Goal: Task Accomplishment & Management: Manage account settings

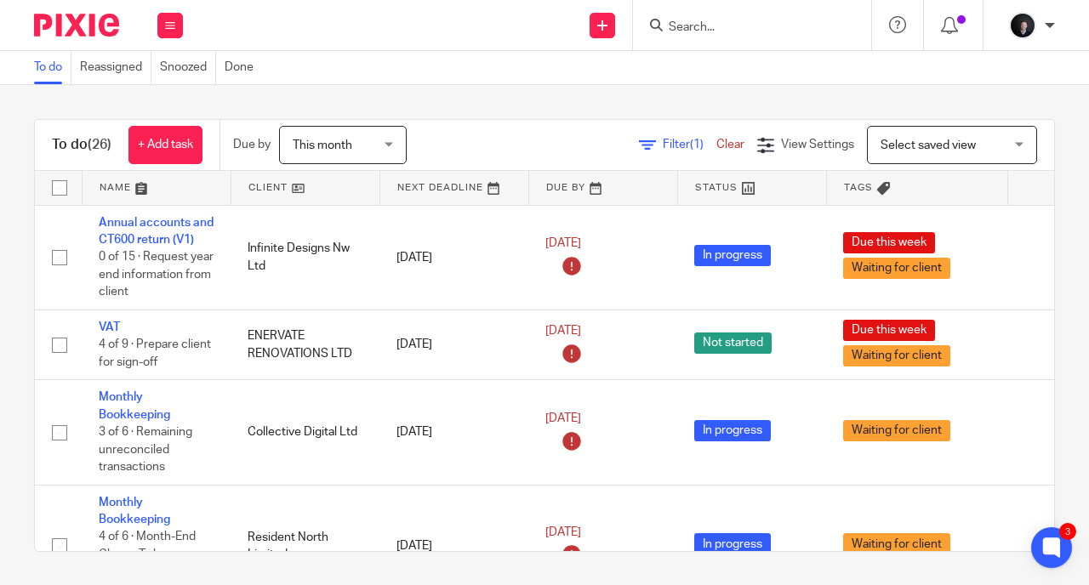
click at [117, 178] on link at bounding box center [157, 188] width 148 height 34
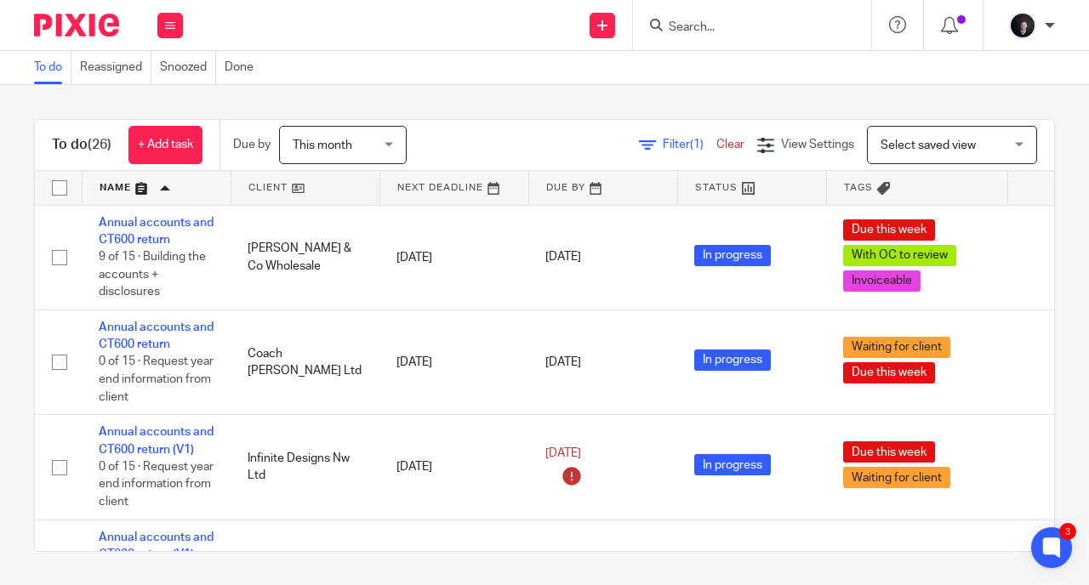
click at [639, 143] on link "Filter (1)" at bounding box center [677, 145] width 77 height 12
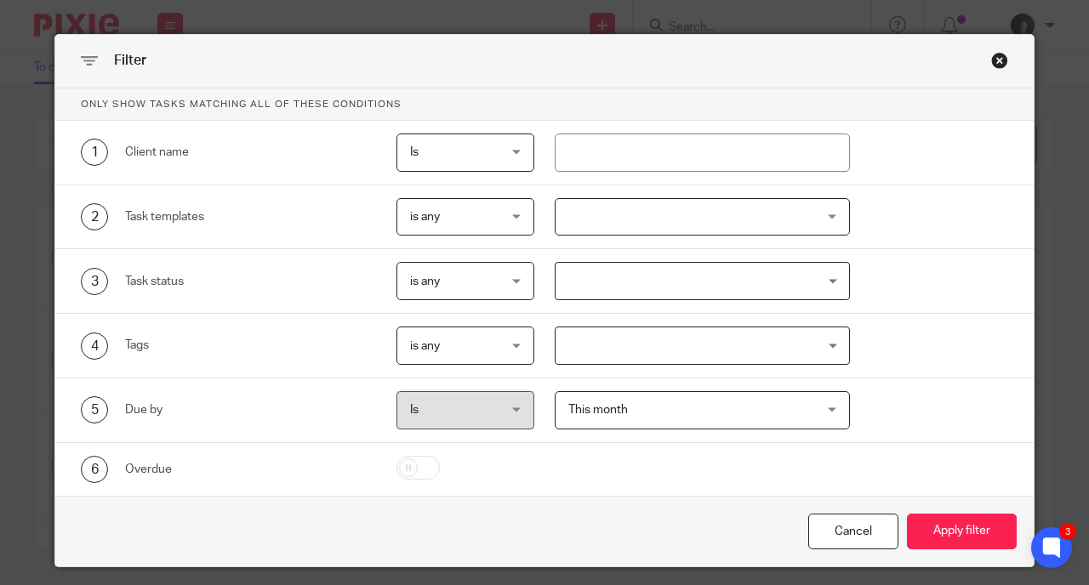
click at [588, 296] on div "Loading..." at bounding box center [703, 281] width 296 height 38
click at [919, 265] on div "3 Task status is any is any is any is none is_any Loading..." at bounding box center [534, 281] width 947 height 38
click at [579, 337] on input "Search for option" at bounding box center [698, 346] width 283 height 30
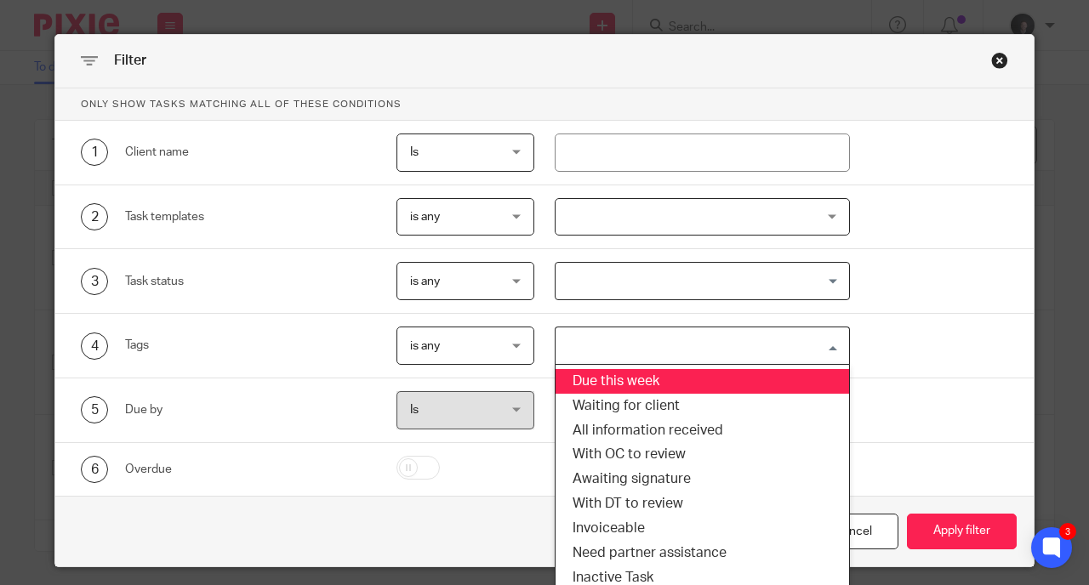
click at [596, 372] on li "Due this week" at bounding box center [703, 381] width 294 height 25
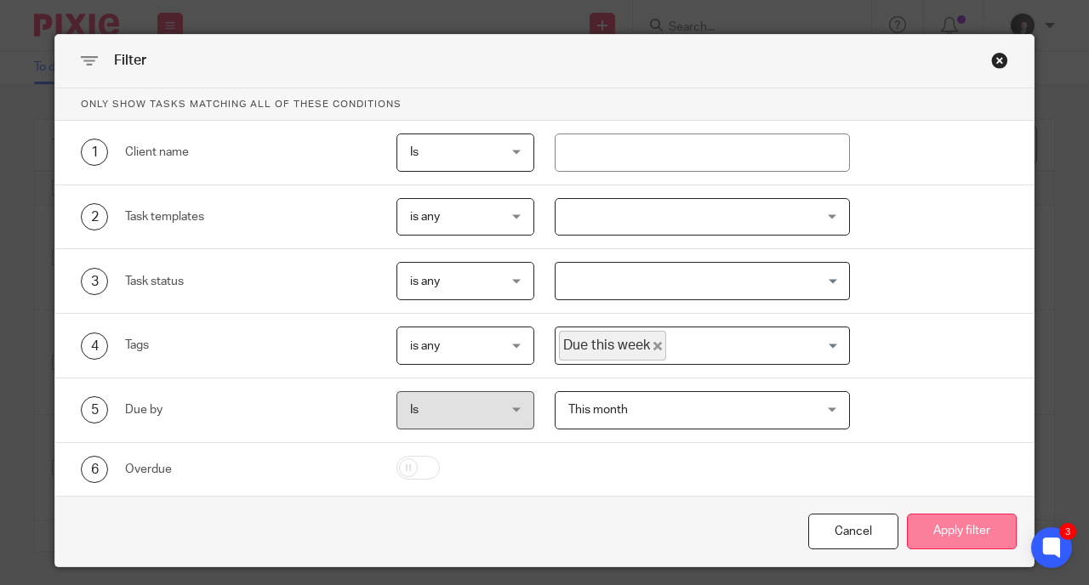
click at [918, 523] on button "Apply filter" at bounding box center [962, 532] width 110 height 37
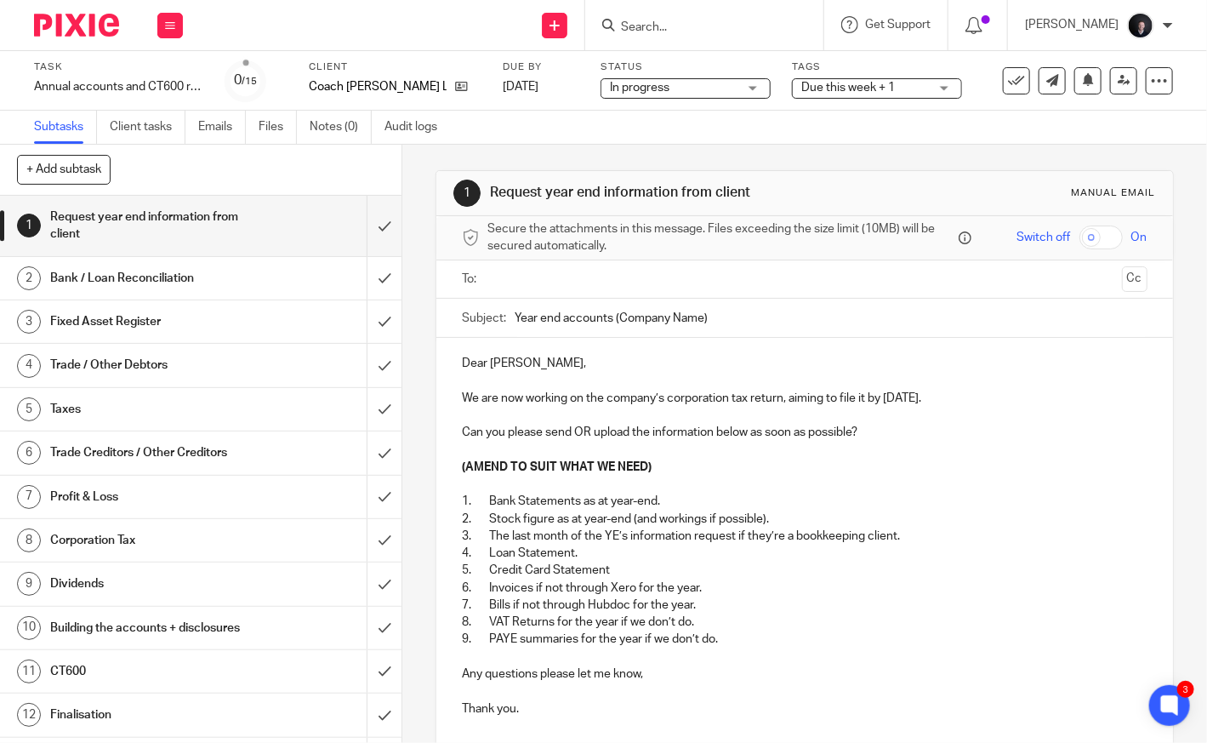
click at [910, 98] on div "Due this week + 1" at bounding box center [877, 88] width 170 height 20
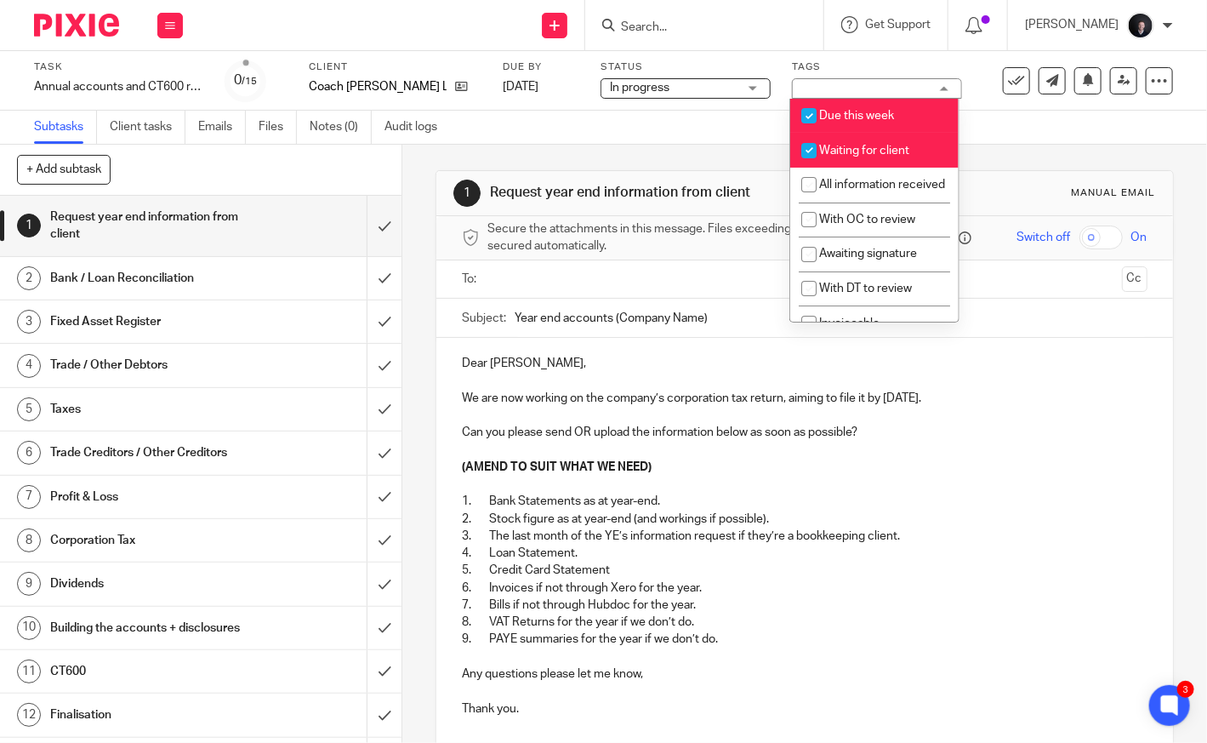
click at [843, 111] on span "Due this week" at bounding box center [856, 116] width 75 height 12
checkbox input "false"
click at [850, 140] on li "Waiting for client" at bounding box center [874, 150] width 168 height 35
checkbox input "false"
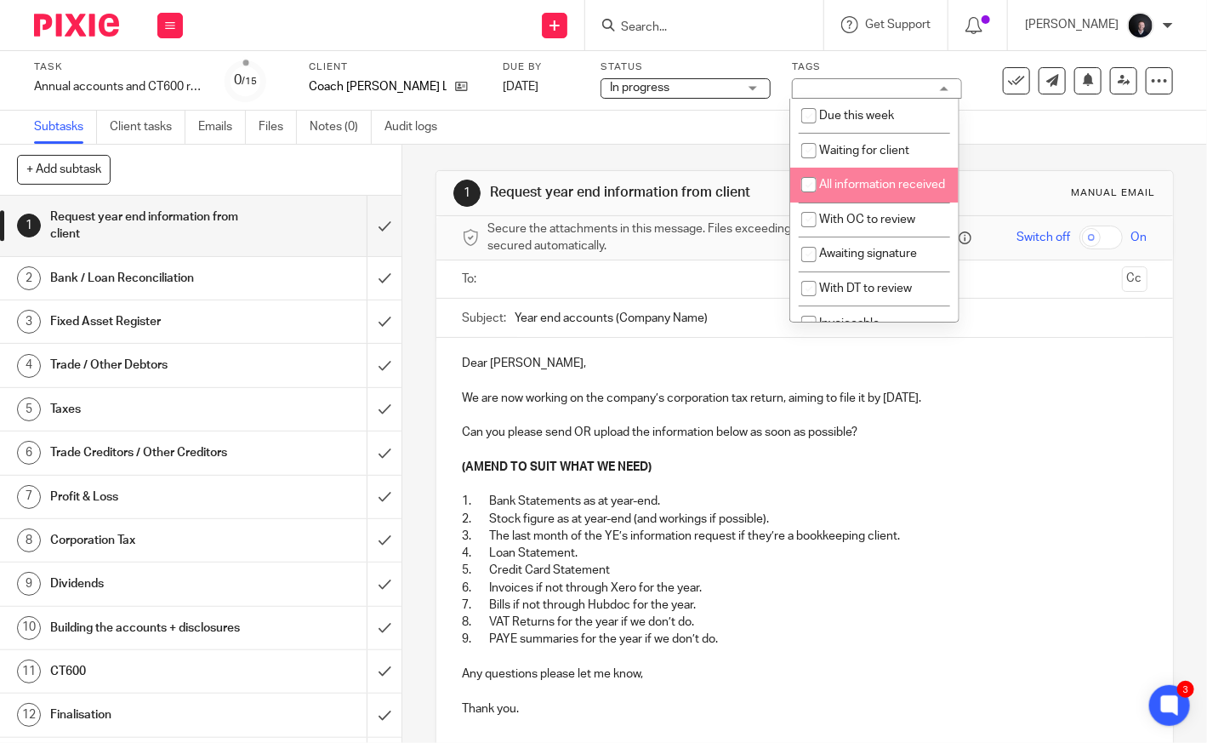
click at [853, 183] on span "All information received" at bounding box center [882, 185] width 126 height 12
checkbox input "true"
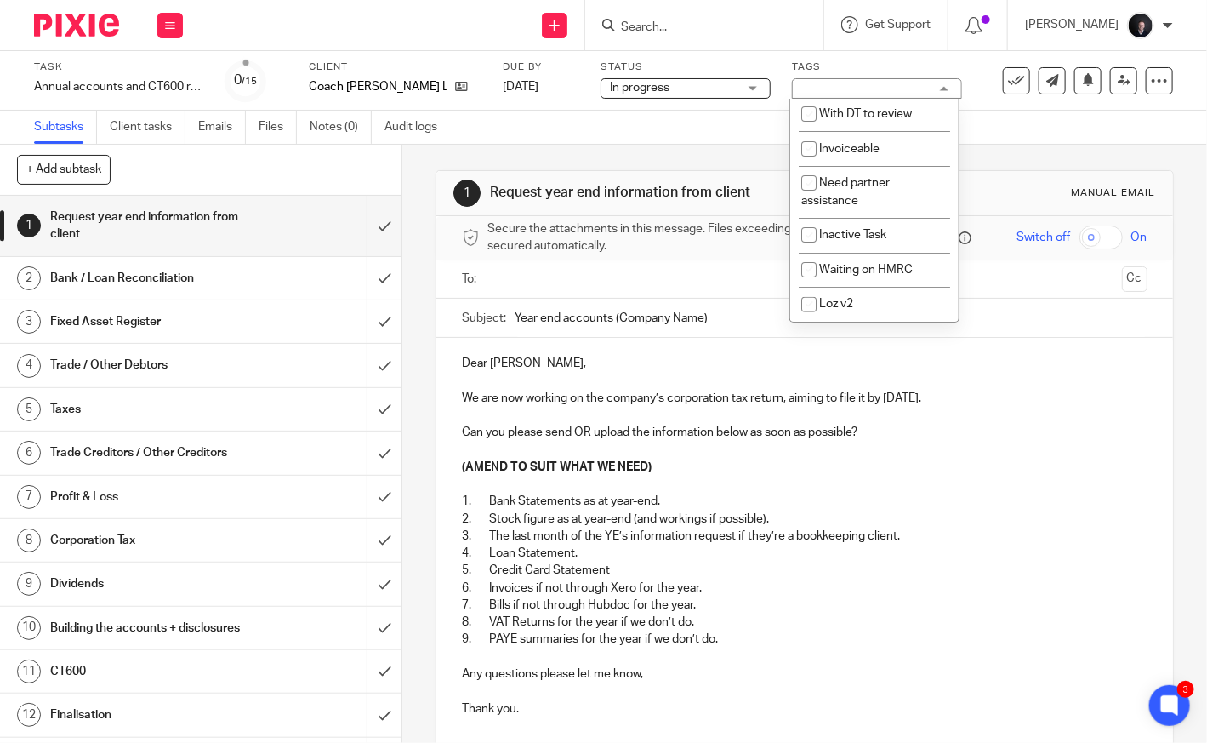
scroll to position [195, 0]
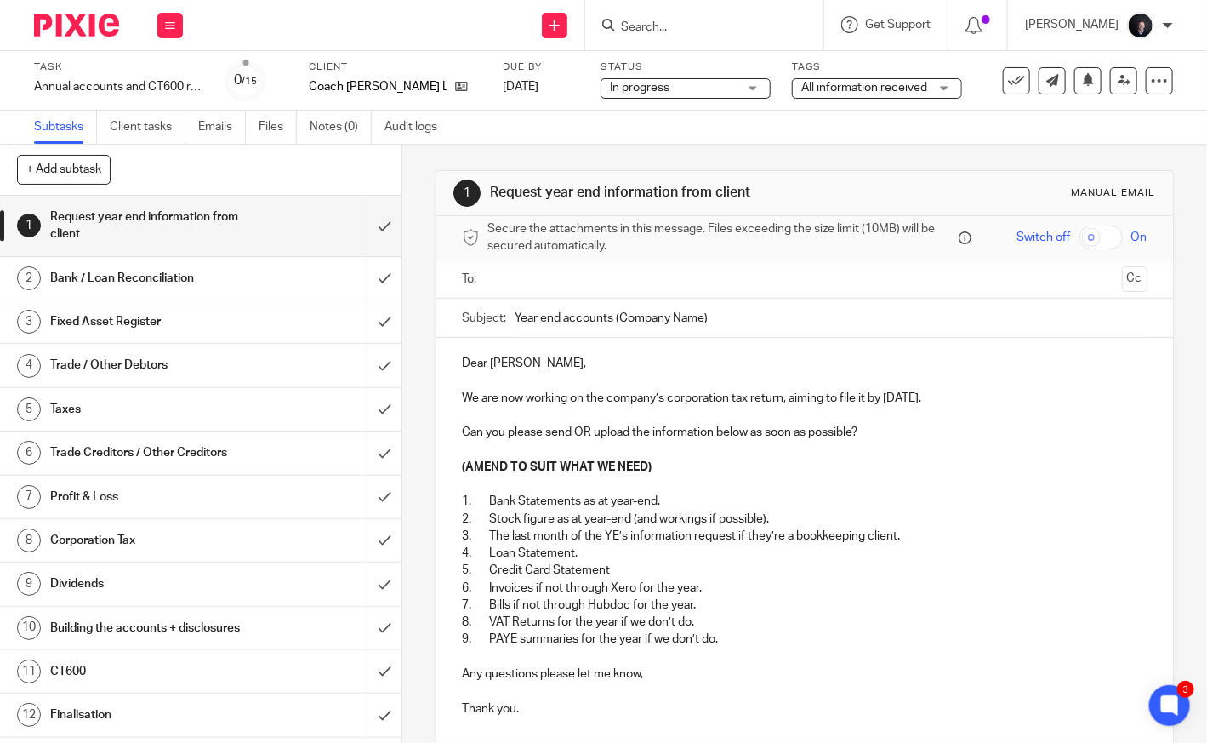
click at [62, 19] on img at bounding box center [76, 25] width 85 height 23
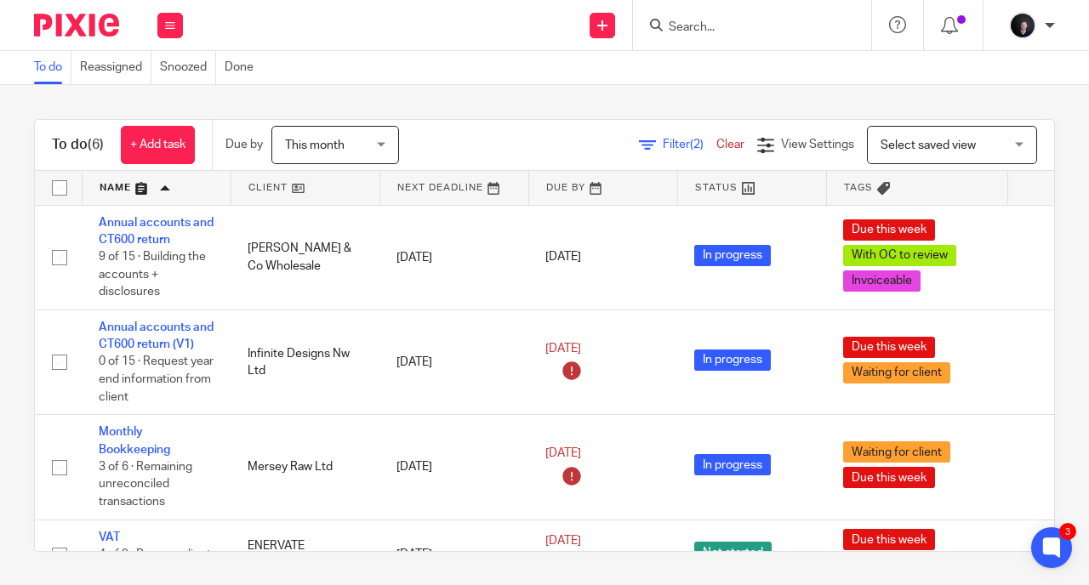
scroll to position [0, 4]
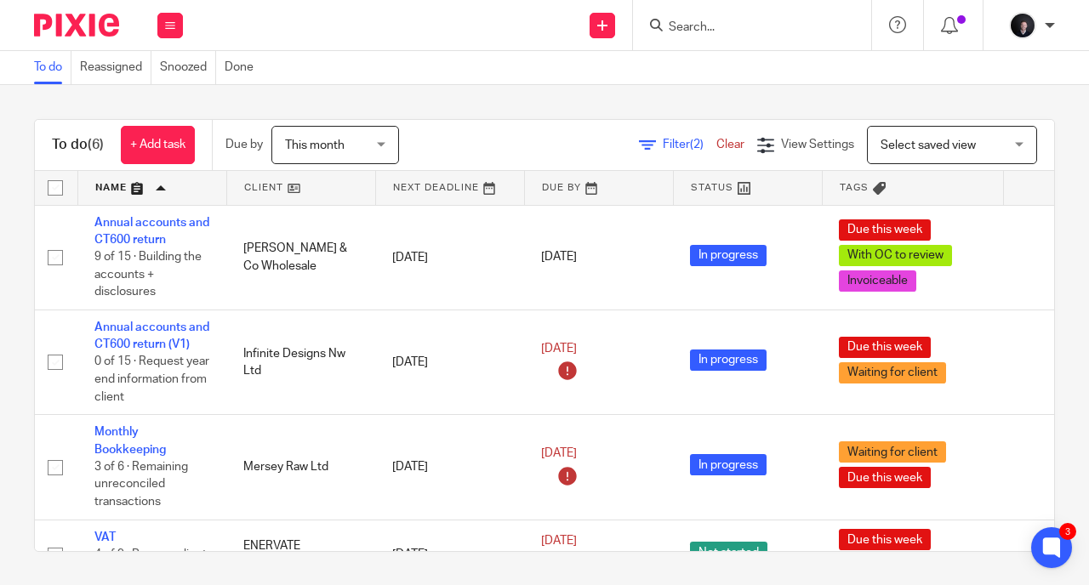
click at [66, 22] on img at bounding box center [76, 25] width 85 height 23
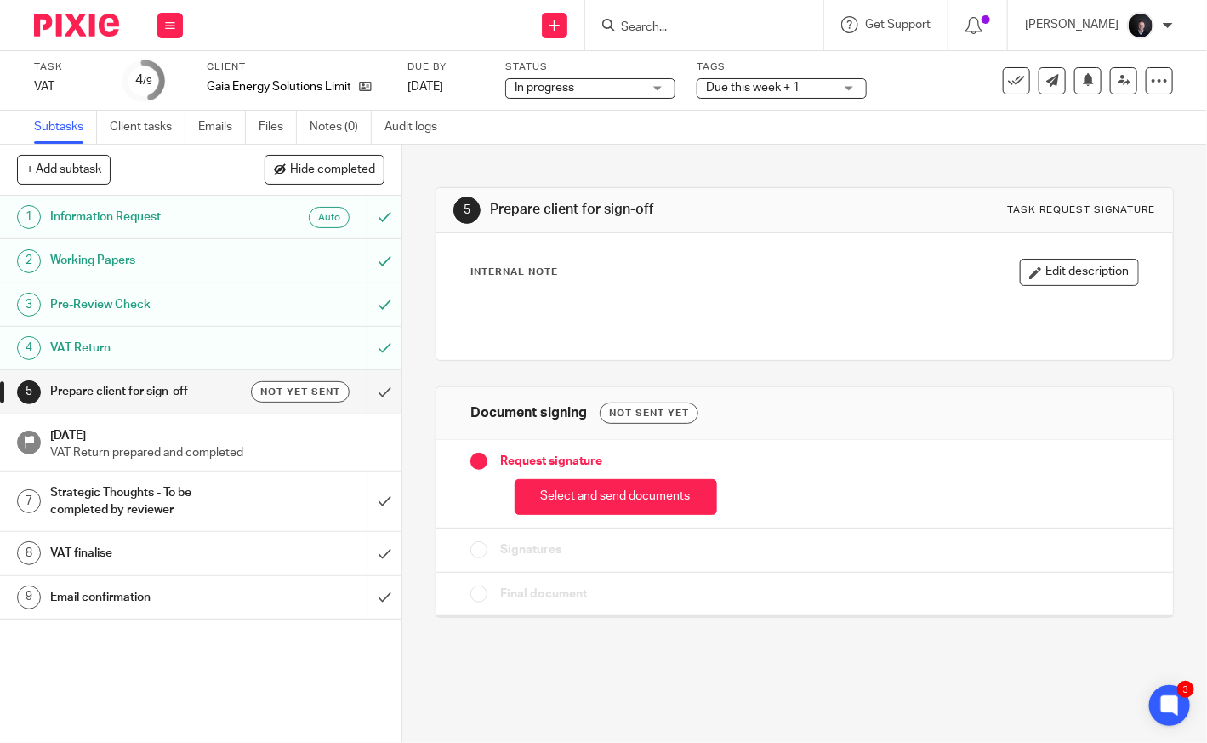
click at [784, 86] on span "Due this week + 1" at bounding box center [753, 88] width 94 height 12
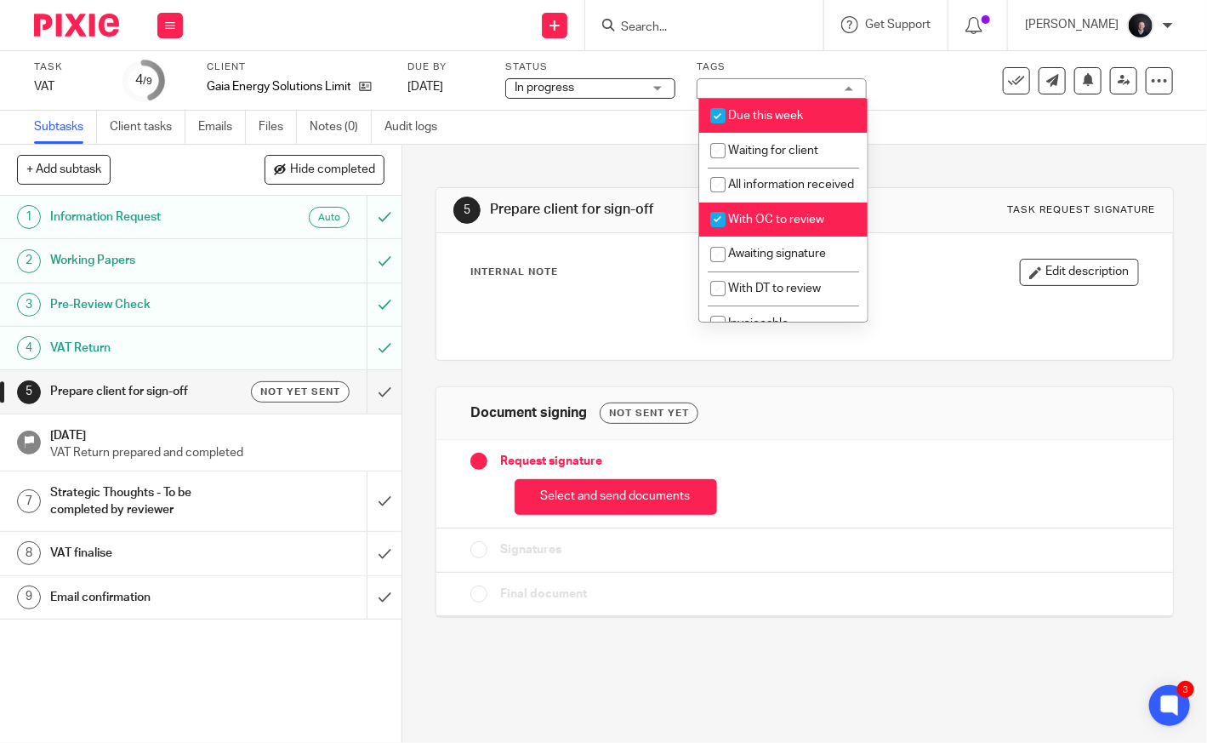
click at [779, 108] on li "Due this week" at bounding box center [783, 116] width 168 height 35
checkbox input "false"
click at [766, 231] on li "With OC to review" at bounding box center [783, 220] width 168 height 35
checkbox input "false"
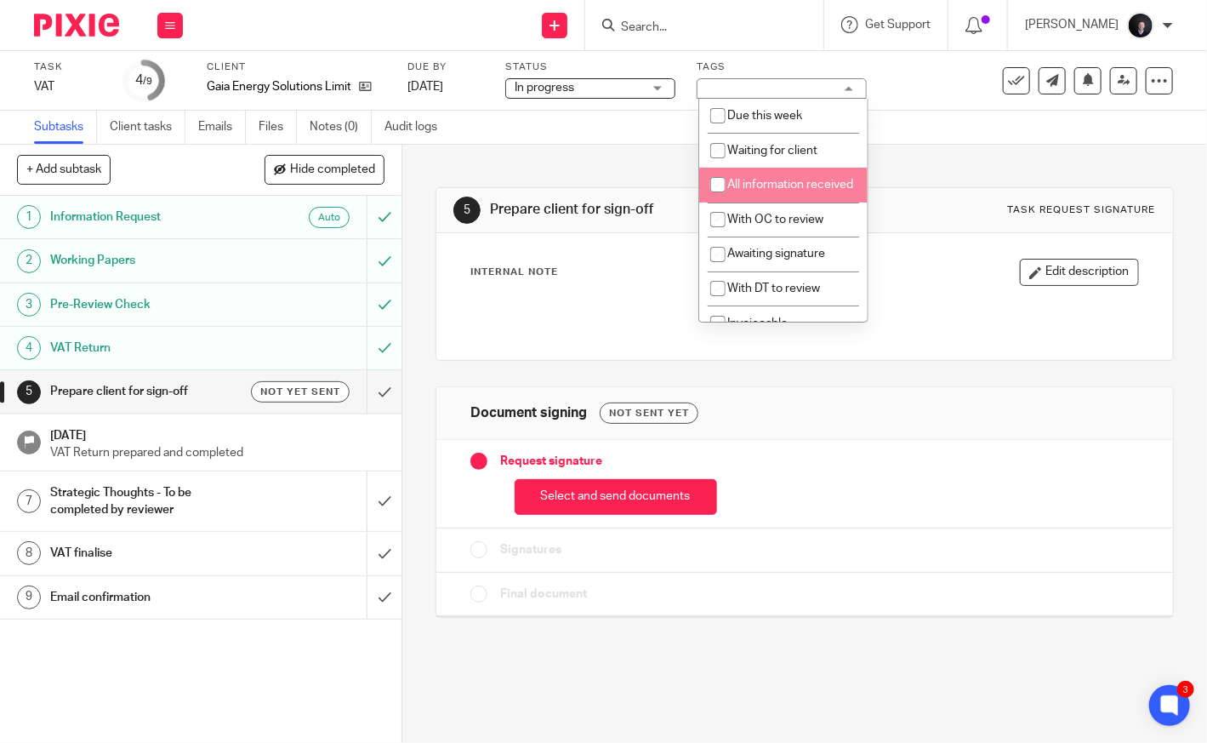
click at [790, 203] on li "All information received" at bounding box center [783, 185] width 168 height 35
checkbox input "true"
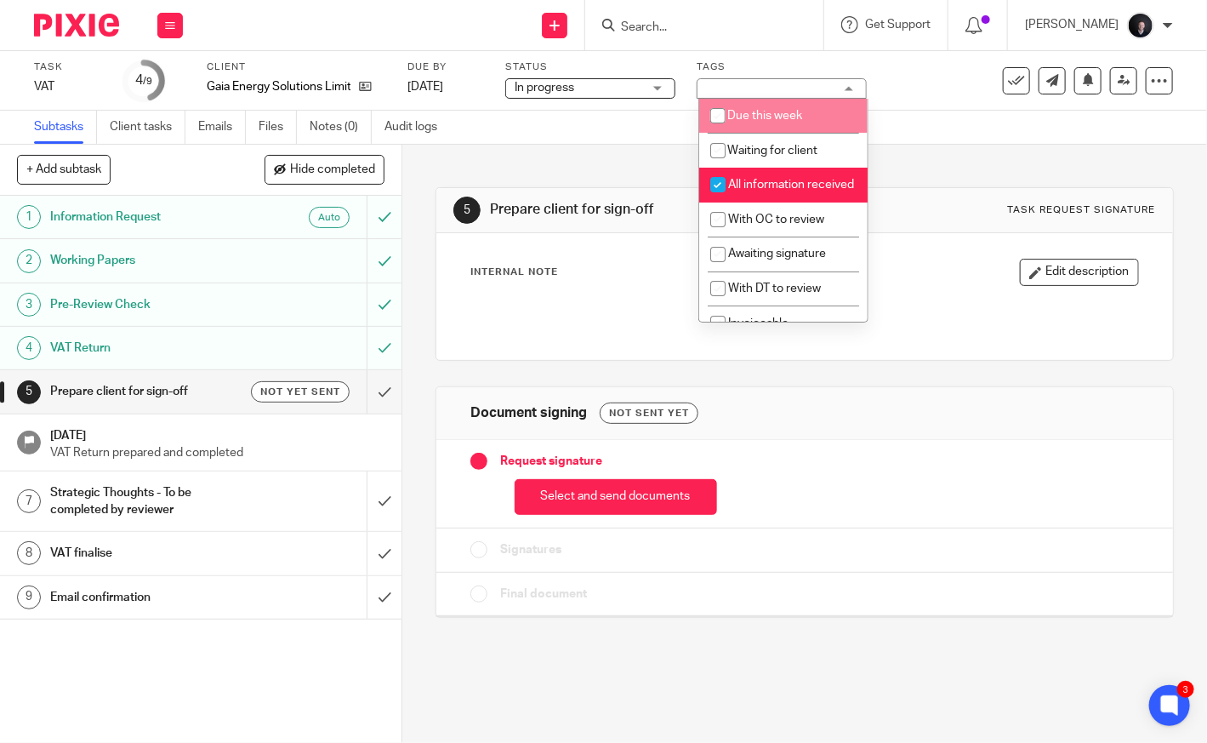
click at [774, 106] on li "Due this week" at bounding box center [783, 116] width 168 height 35
checkbox input "true"
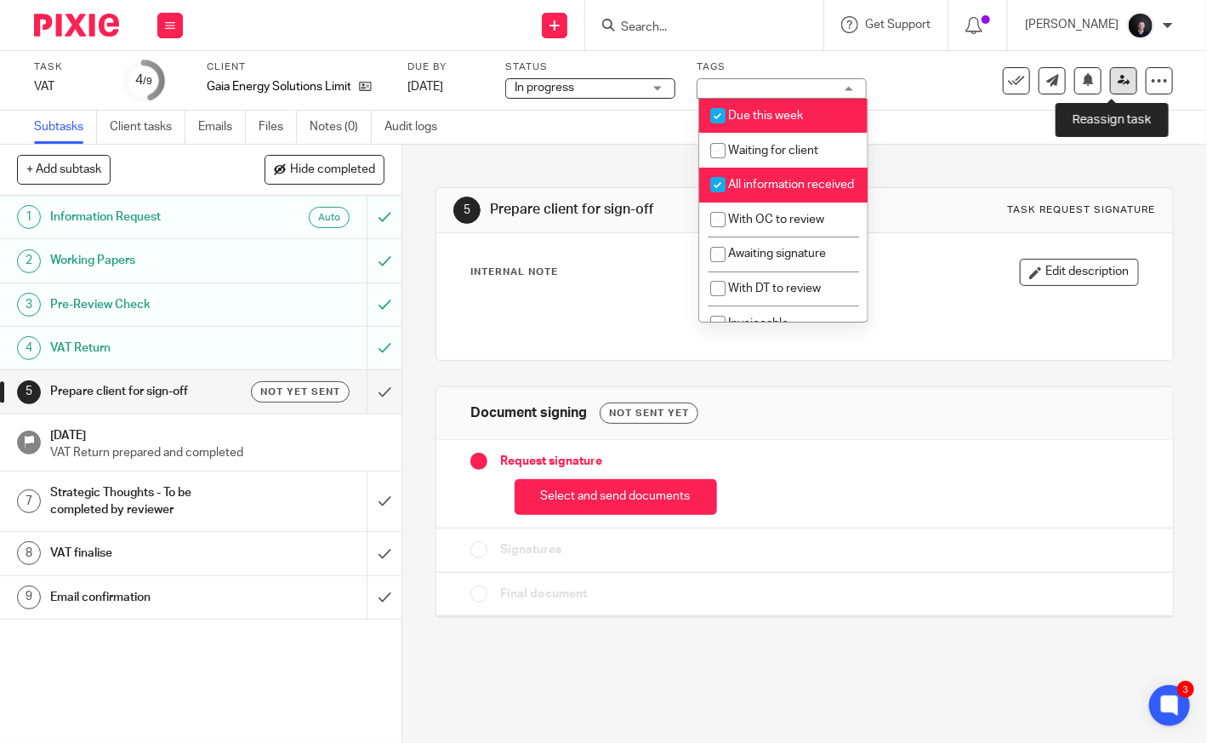
click at [1120, 71] on link at bounding box center [1123, 80] width 27 height 27
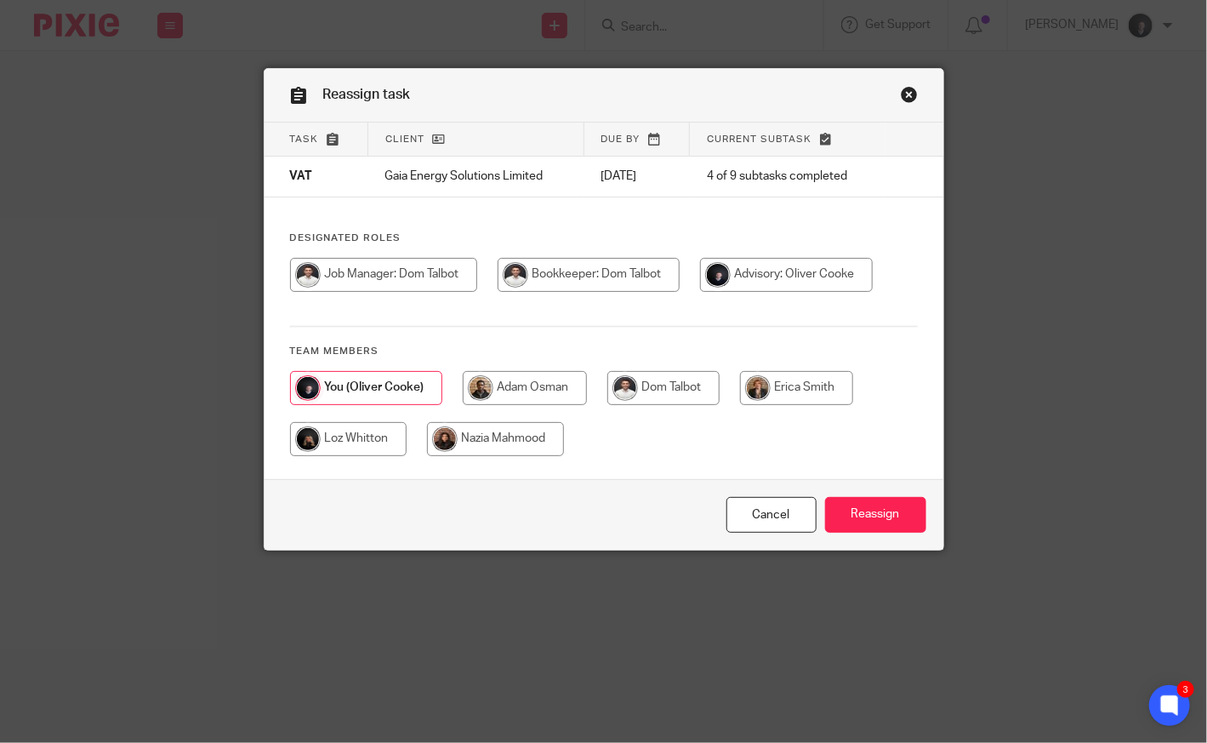
click at [680, 375] on input "radio" at bounding box center [664, 388] width 112 height 34
radio input "true"
click at [893, 528] on input "Reassign" at bounding box center [875, 515] width 101 height 37
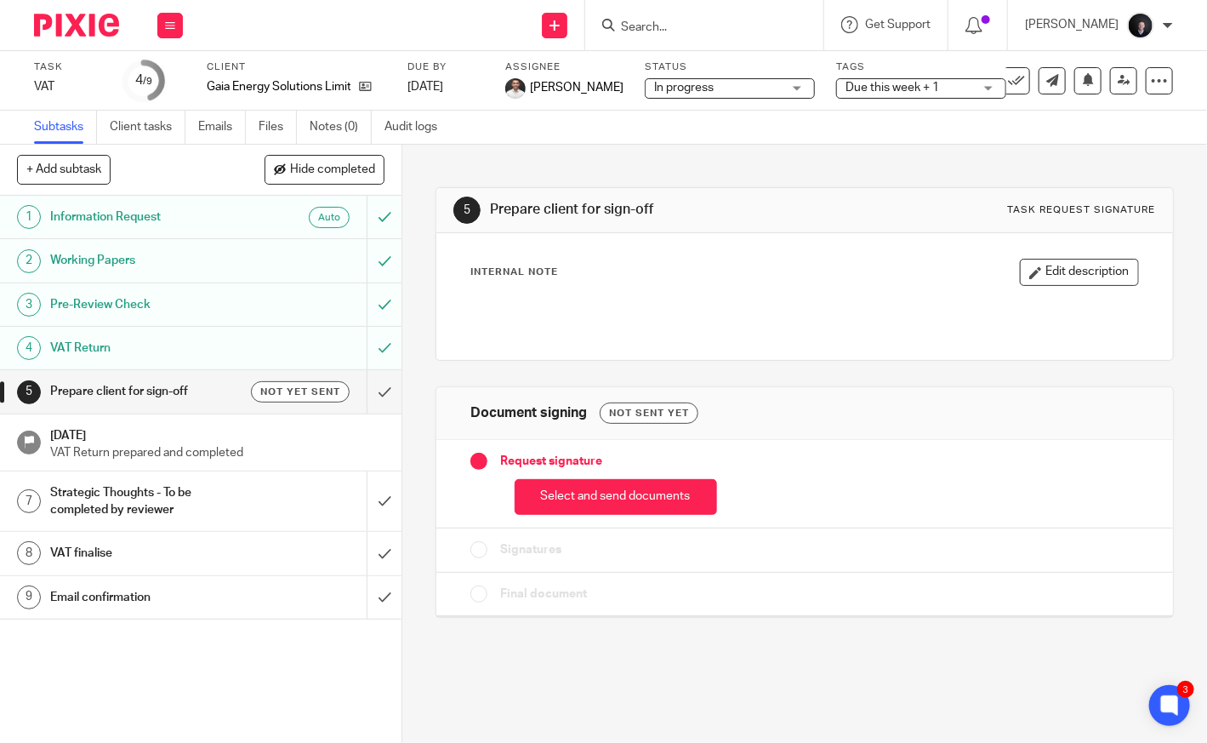
click at [80, 20] on img at bounding box center [76, 25] width 85 height 23
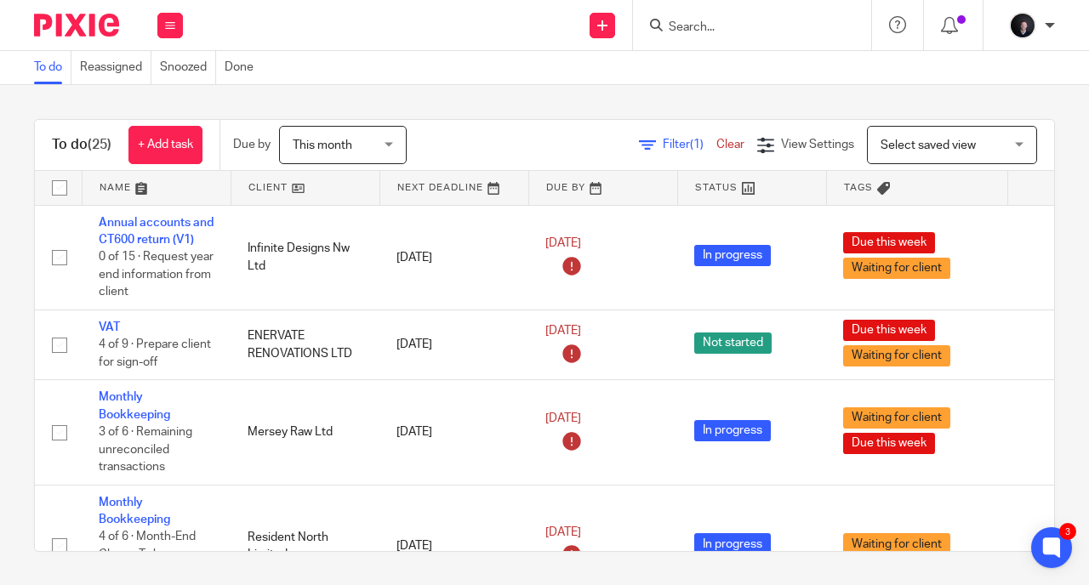
click at [125, 186] on link at bounding box center [157, 188] width 148 height 34
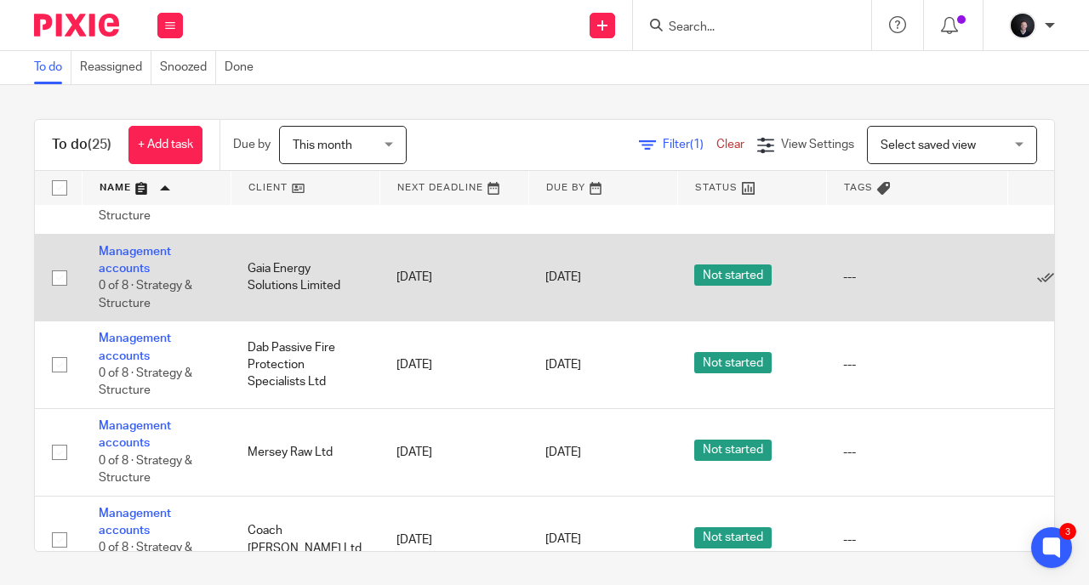
scroll to position [566, 141]
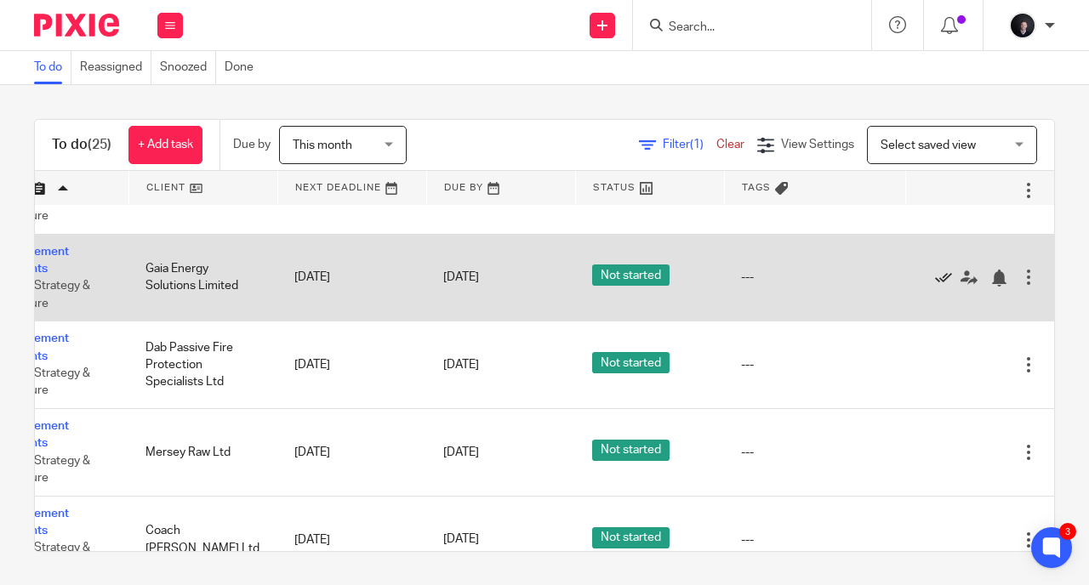
click at [935, 276] on icon at bounding box center [943, 278] width 17 height 17
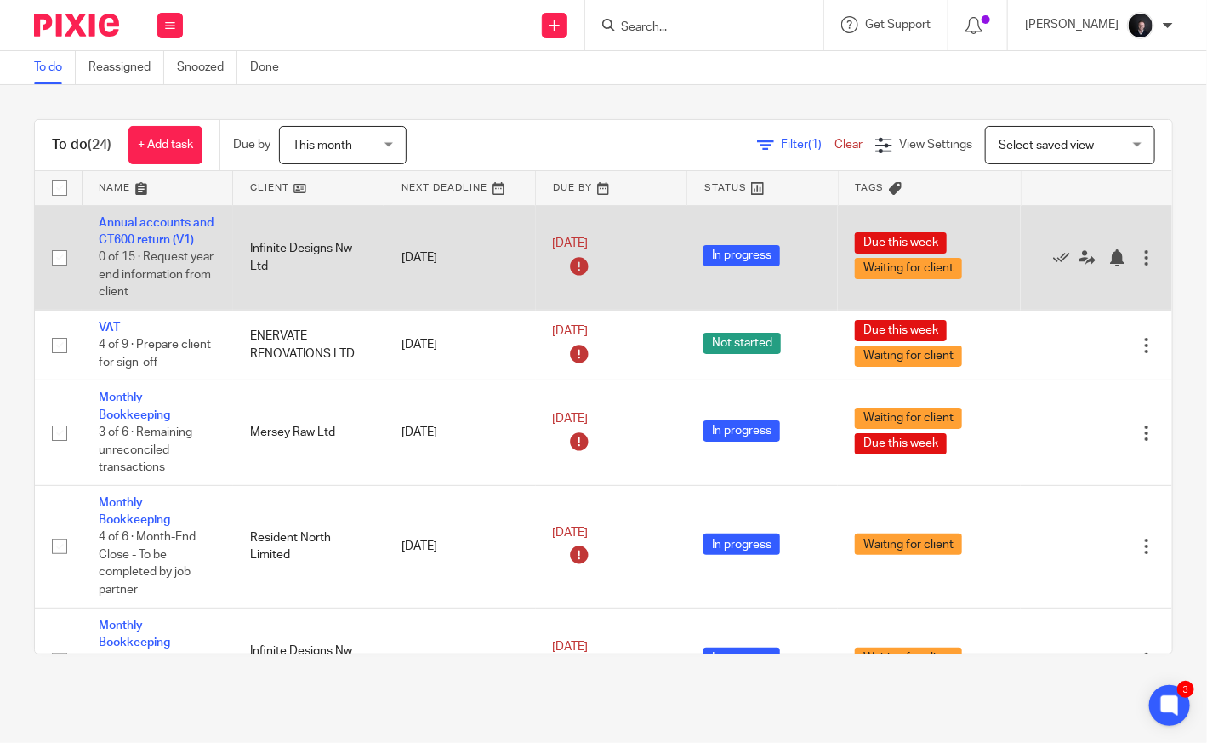
click at [57, 254] on input "checkbox" at bounding box center [59, 258] width 32 height 32
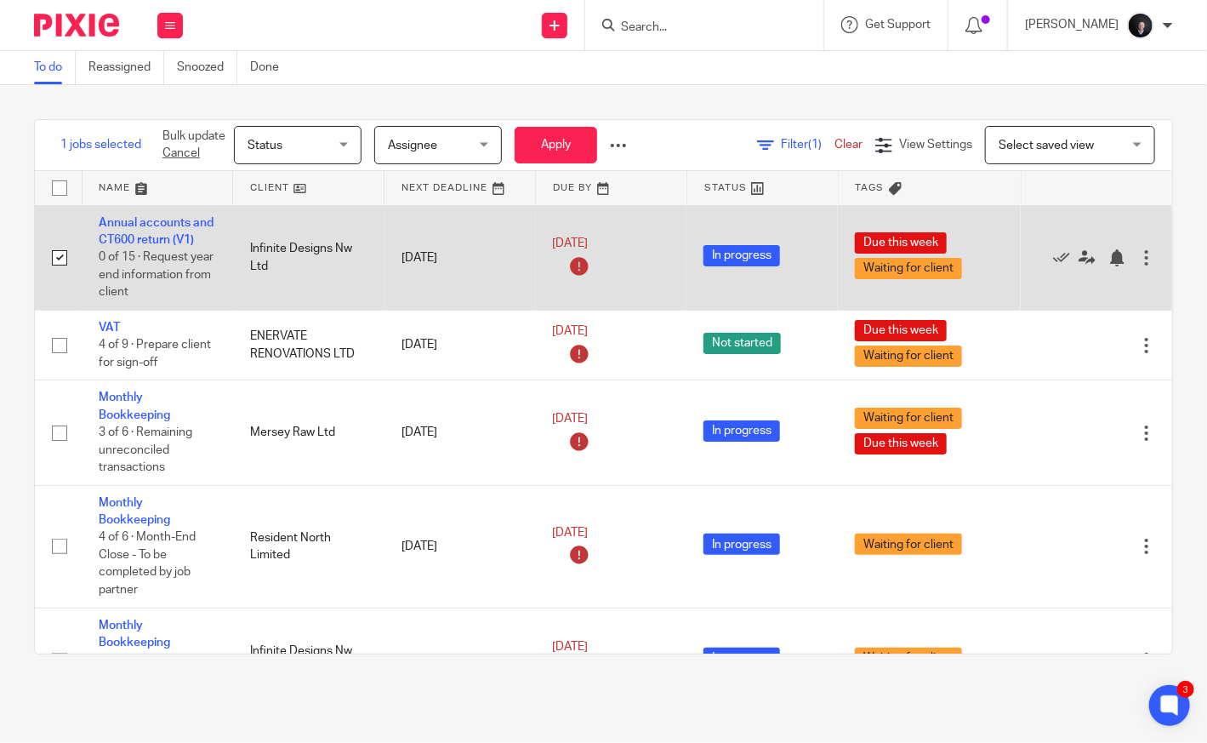
click at [57, 254] on input "checkbox" at bounding box center [59, 258] width 32 height 32
checkbox input "false"
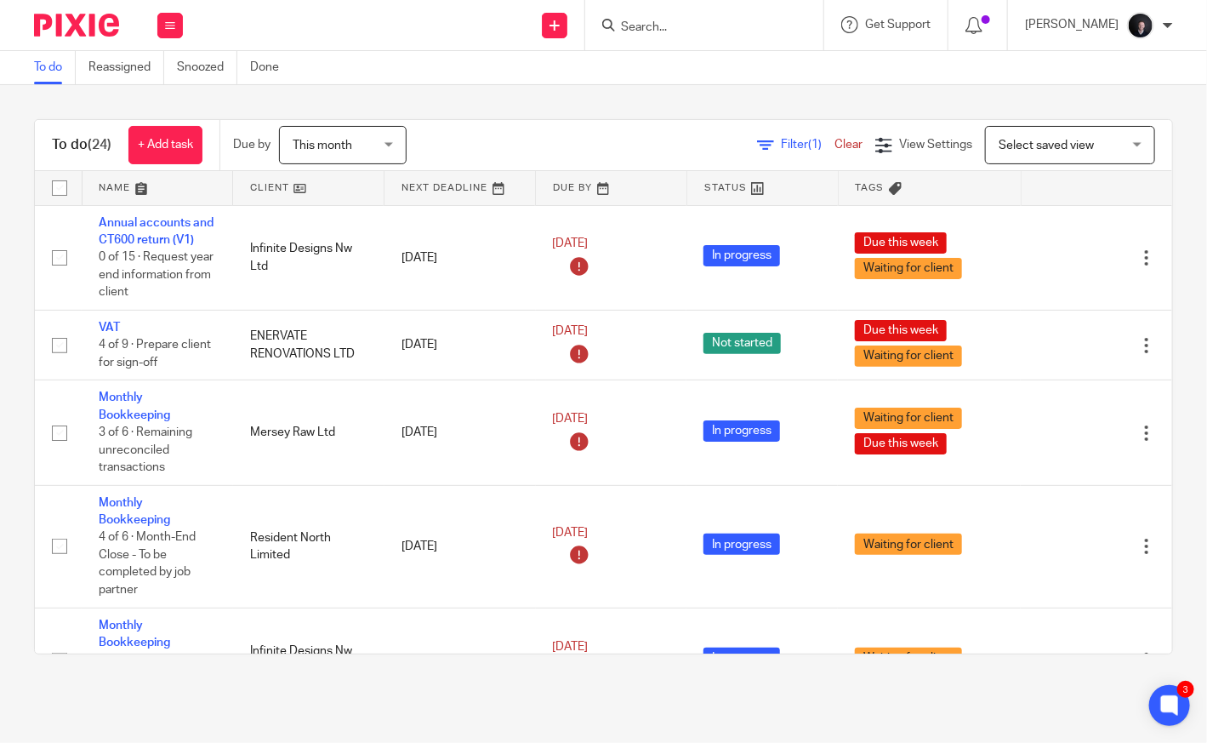
click at [134, 183] on link at bounding box center [158, 188] width 151 height 34
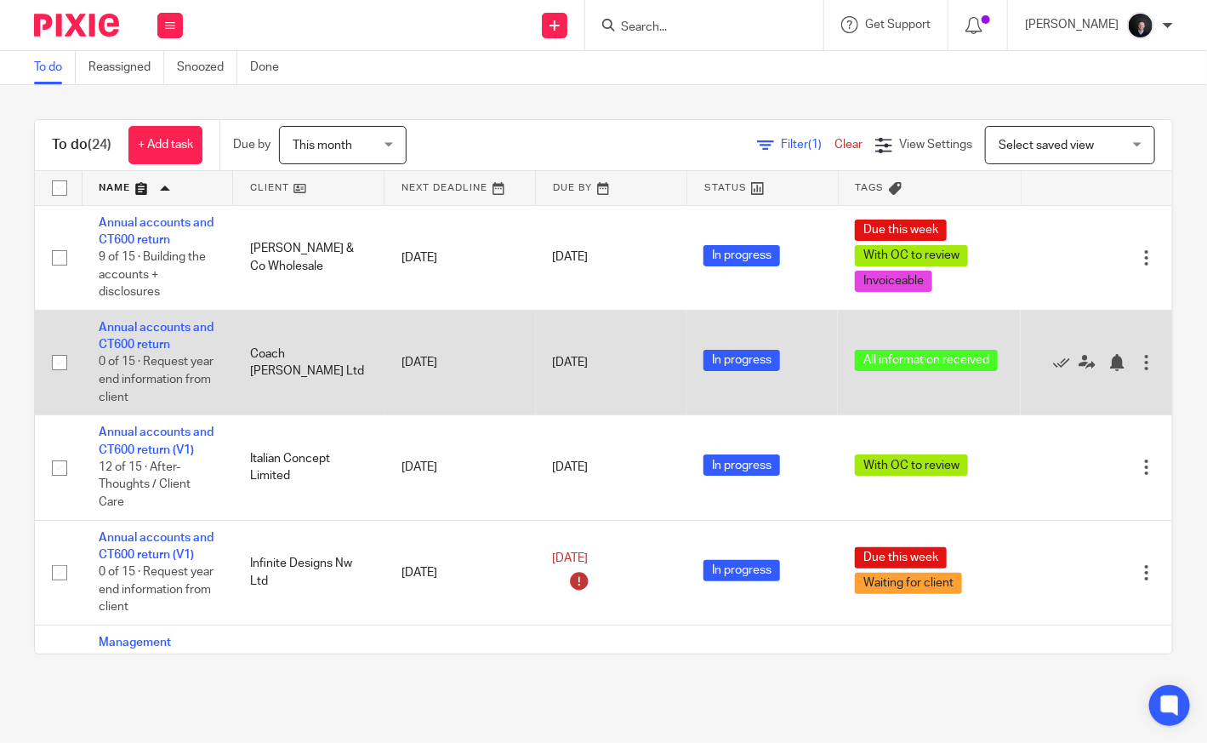
click at [58, 365] on input "checkbox" at bounding box center [59, 362] width 32 height 32
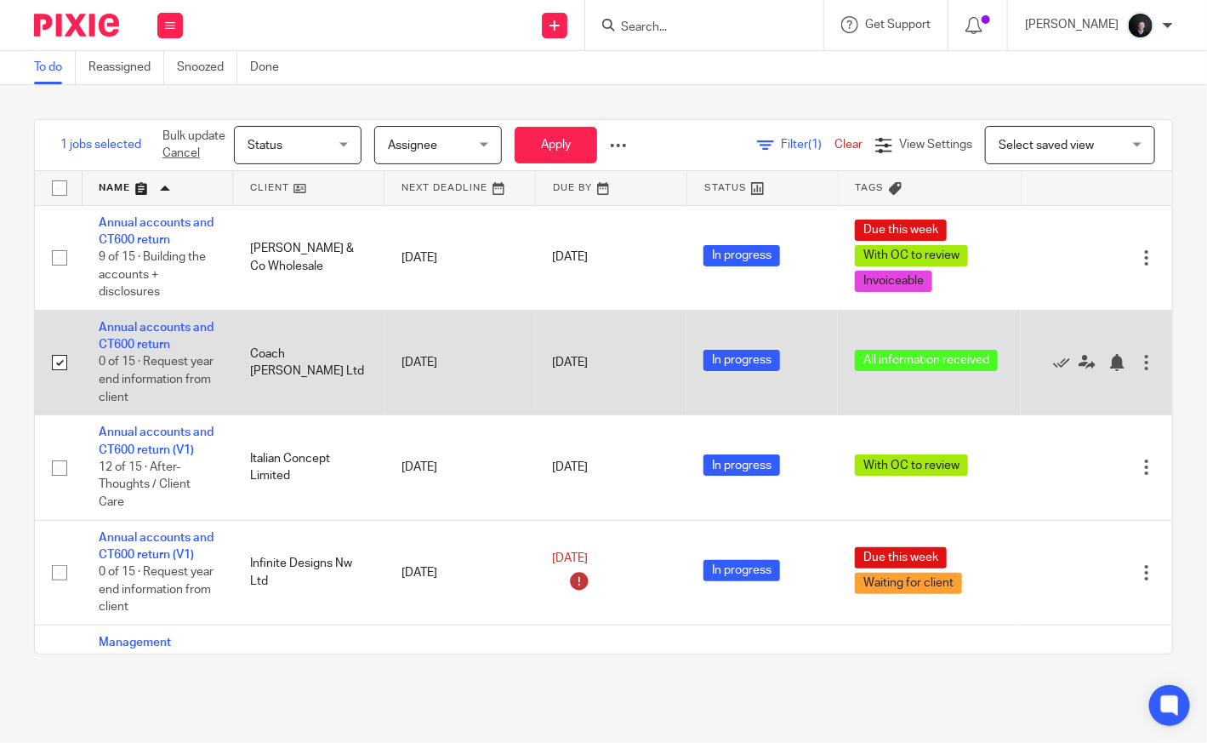
click at [58, 365] on input "checkbox" at bounding box center [59, 362] width 32 height 32
checkbox input "false"
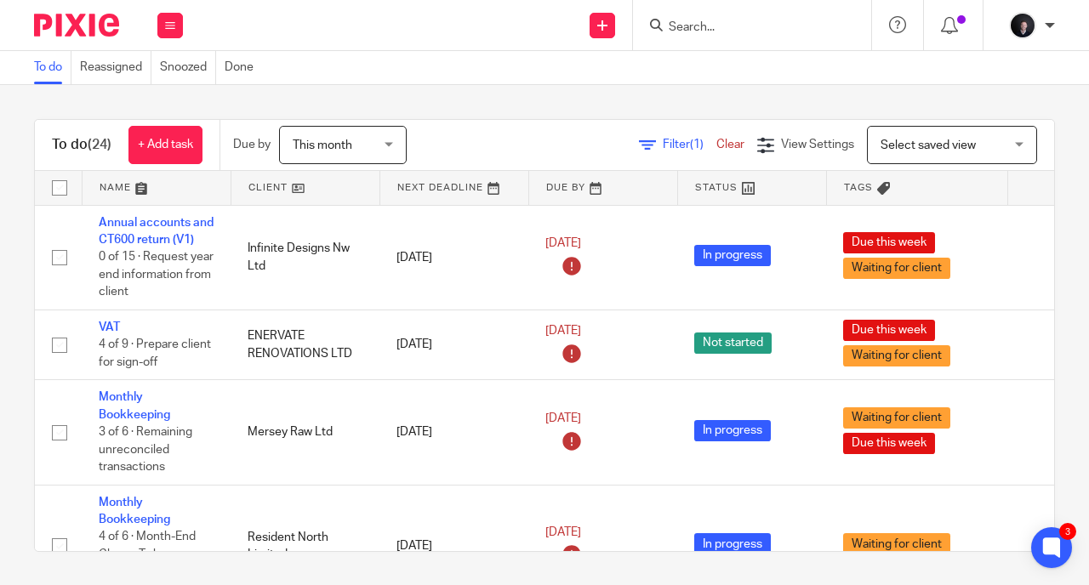
click at [738, 31] on input "Search" at bounding box center [743, 27] width 153 height 15
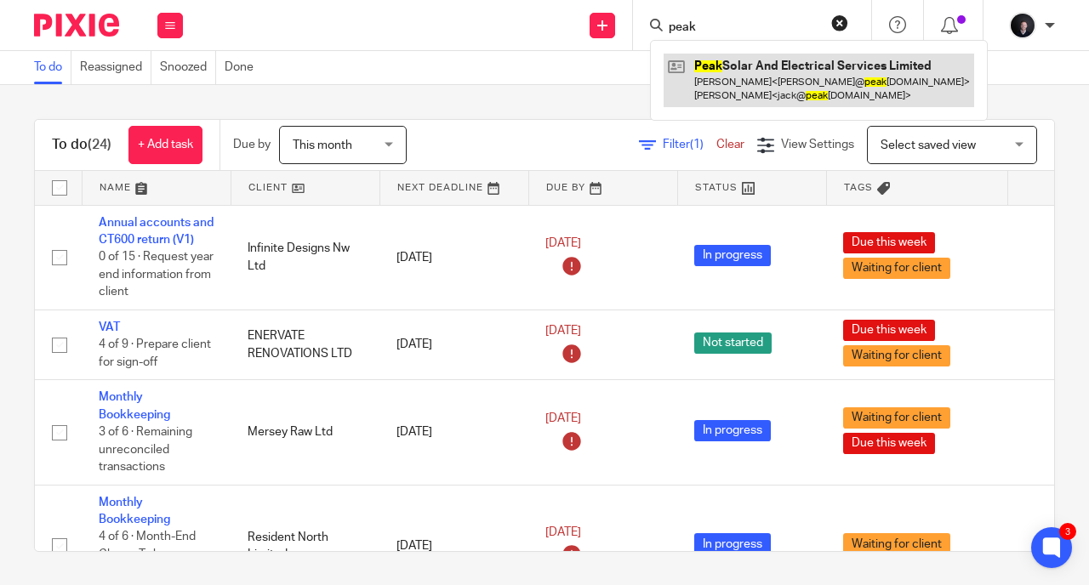
type input "peak"
click at [764, 67] on link at bounding box center [819, 80] width 311 height 53
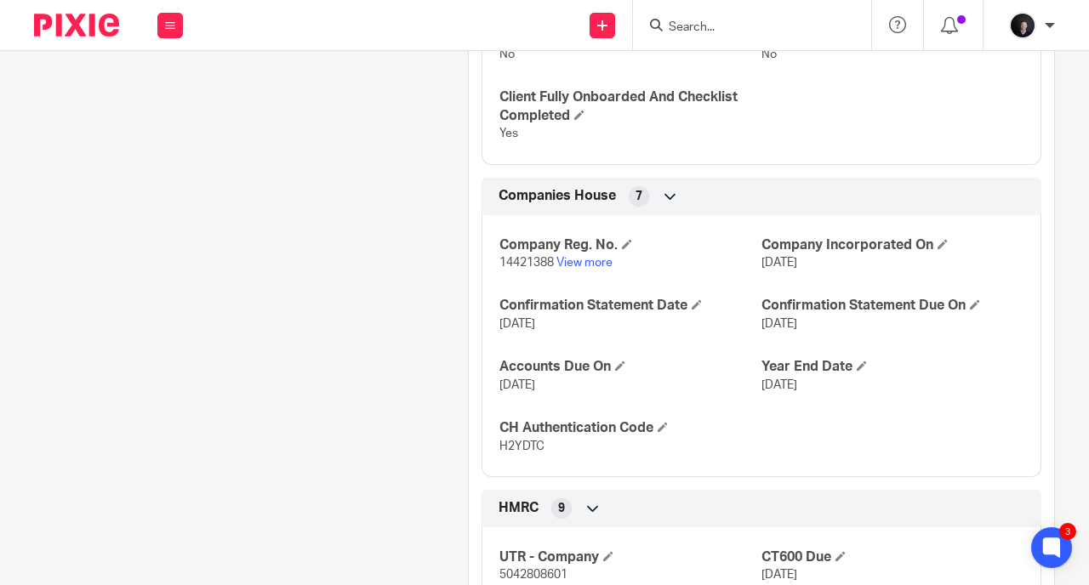
scroll to position [967, 0]
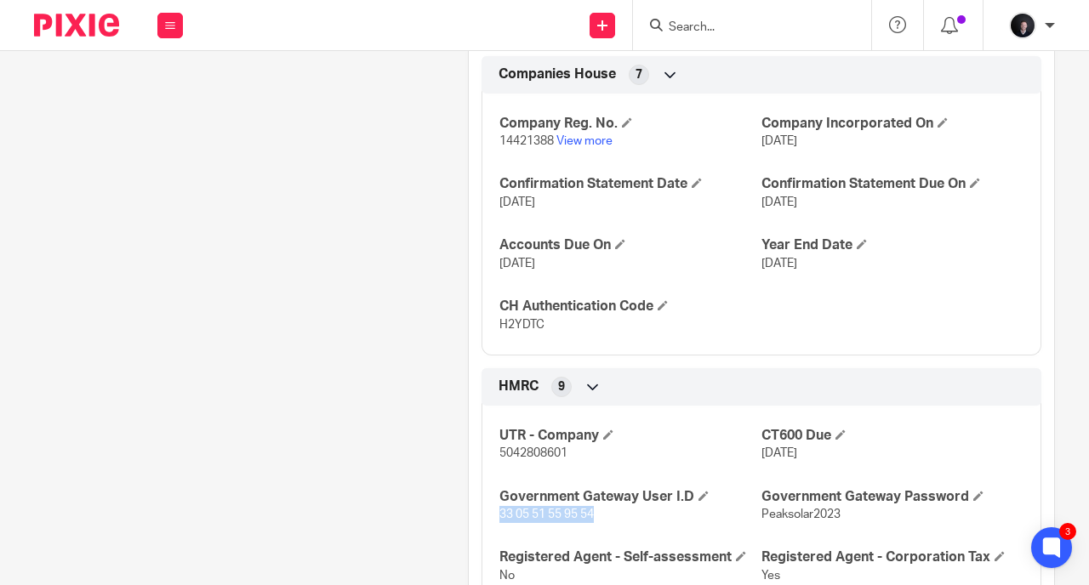
drag, startPoint x: 592, startPoint y: 529, endPoint x: 491, endPoint y: 525, distance: 101.3
click at [491, 525] on div "UTR - Company 5042808601 CT600 Due 31 Oct 2024 Government Gateway User I.D 33 0…" at bounding box center [762, 561] width 560 height 336
copy span "33 05 51 55 95 54"
drag, startPoint x: 833, startPoint y: 528, endPoint x: 754, endPoint y: 528, distance: 79.1
click at [762, 523] on p "Peaksolar2023" at bounding box center [893, 514] width 262 height 17
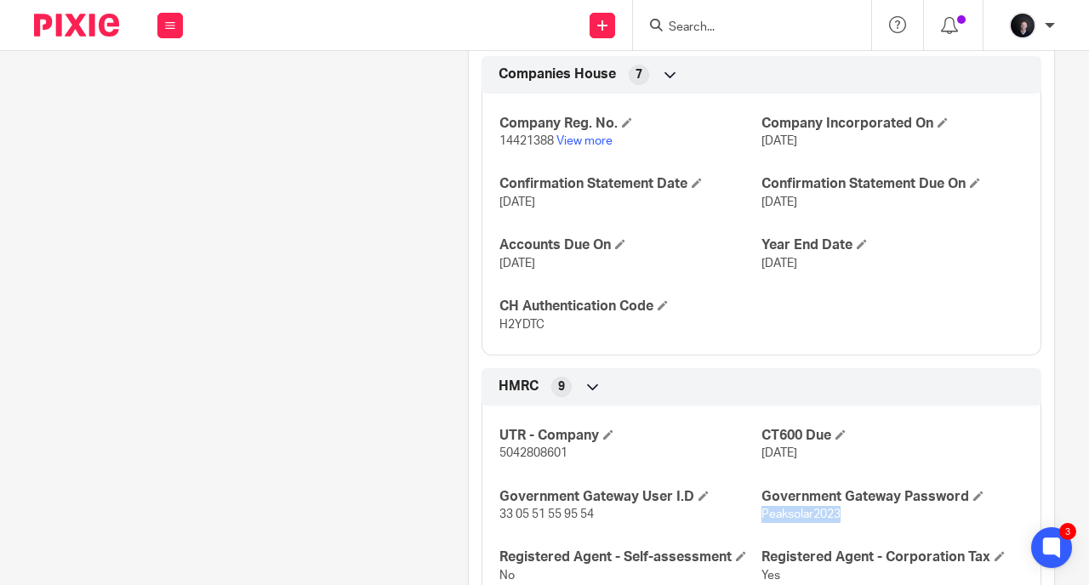
copy span "Peaksolar2023"
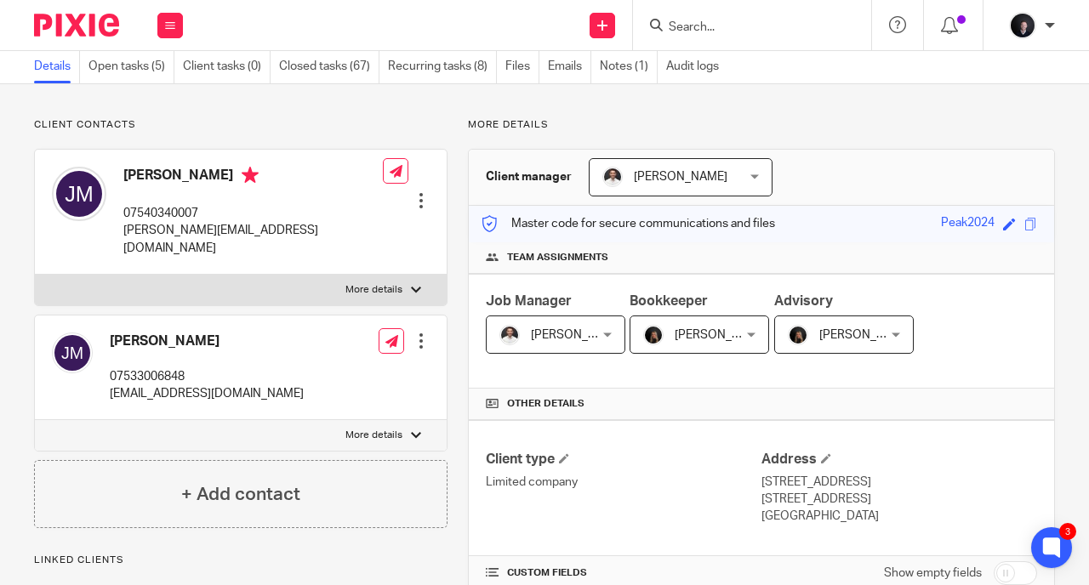
scroll to position [0, 0]
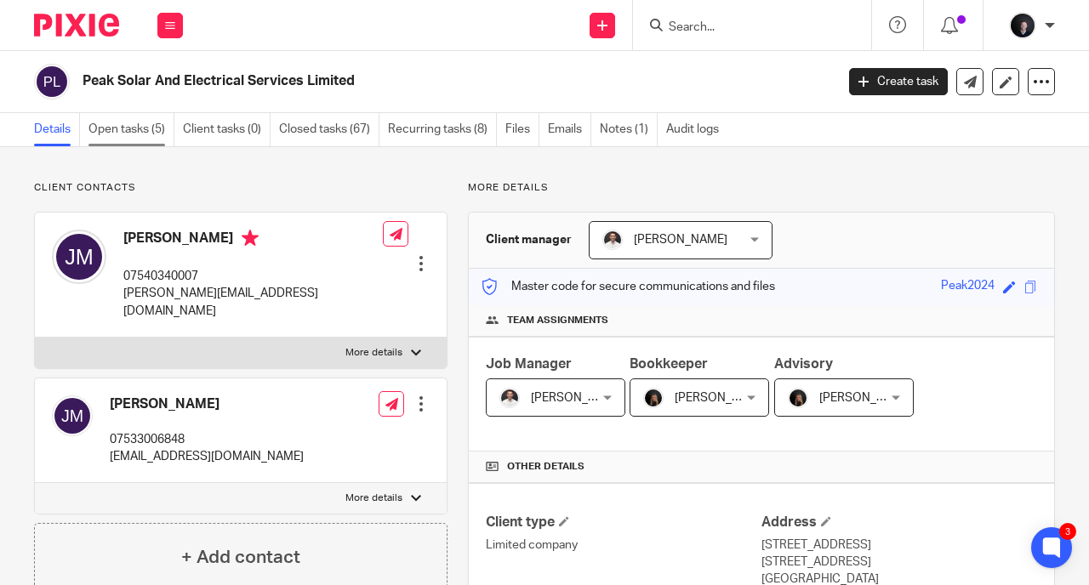
click at [100, 130] on link "Open tasks (5)" at bounding box center [131, 129] width 86 height 33
click at [145, 128] on link "Open tasks (5)" at bounding box center [131, 129] width 86 height 33
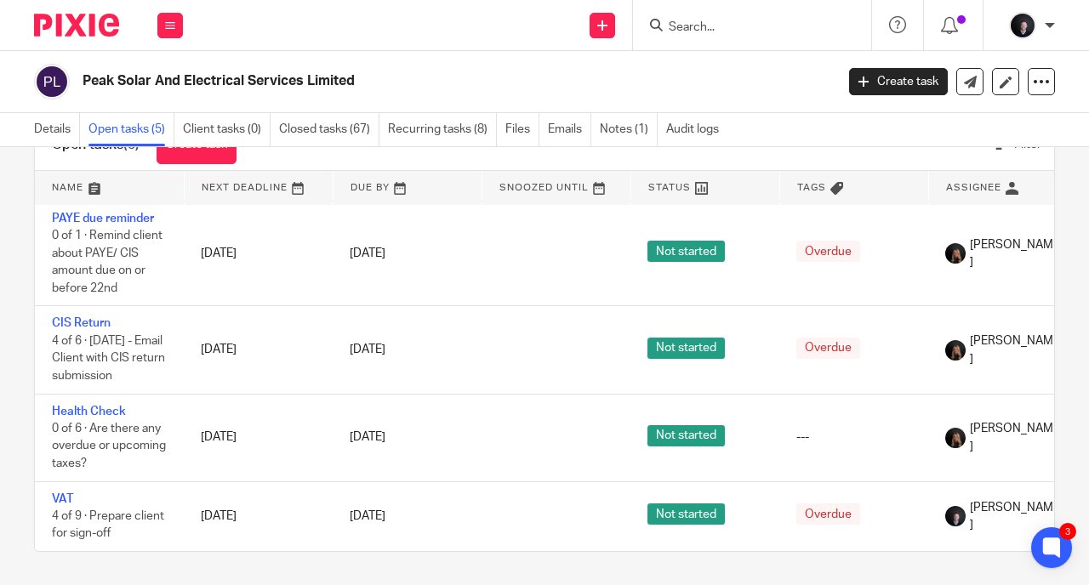
scroll to position [61, 0]
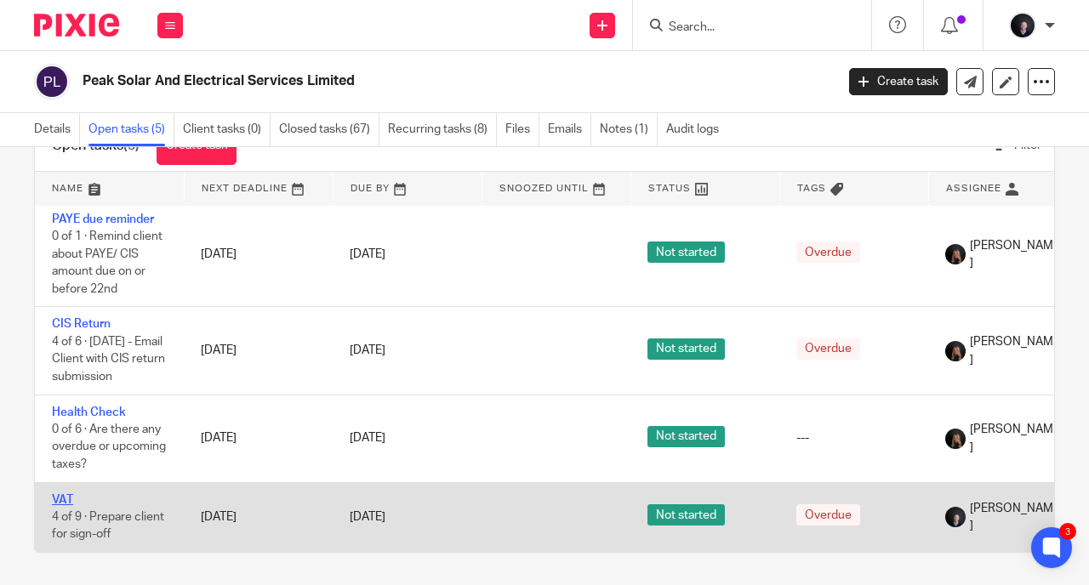
click at [65, 494] on link "VAT" at bounding box center [62, 500] width 21 height 12
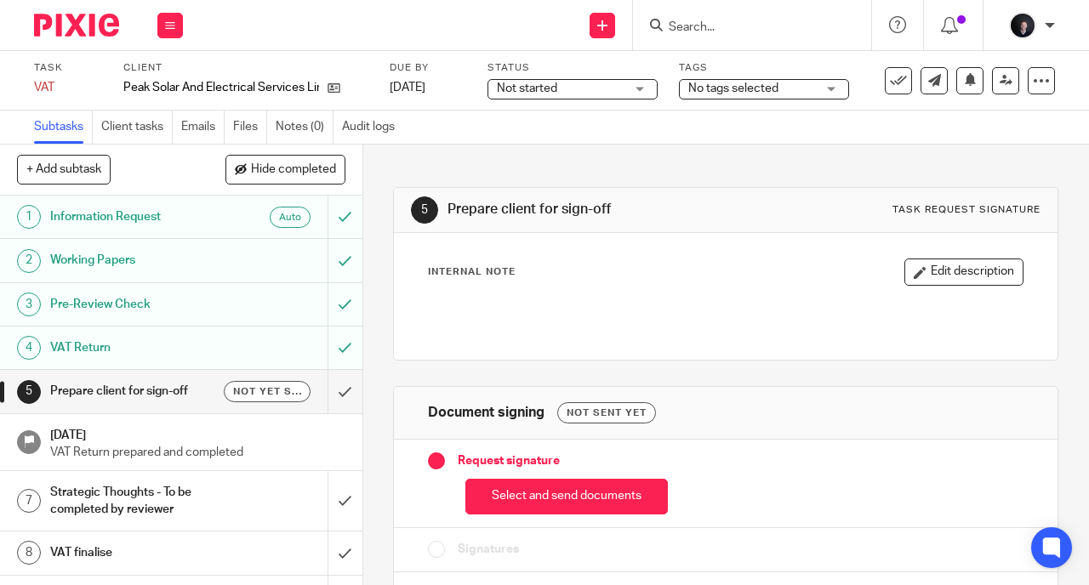
click at [762, 103] on div "Task VAT Save VAT 4 /9 Client Peak Solar And Electrical Services Limited Due by…" at bounding box center [544, 81] width 1089 height 60
click at [762, 94] on span "No tags selected" at bounding box center [752, 89] width 128 height 18
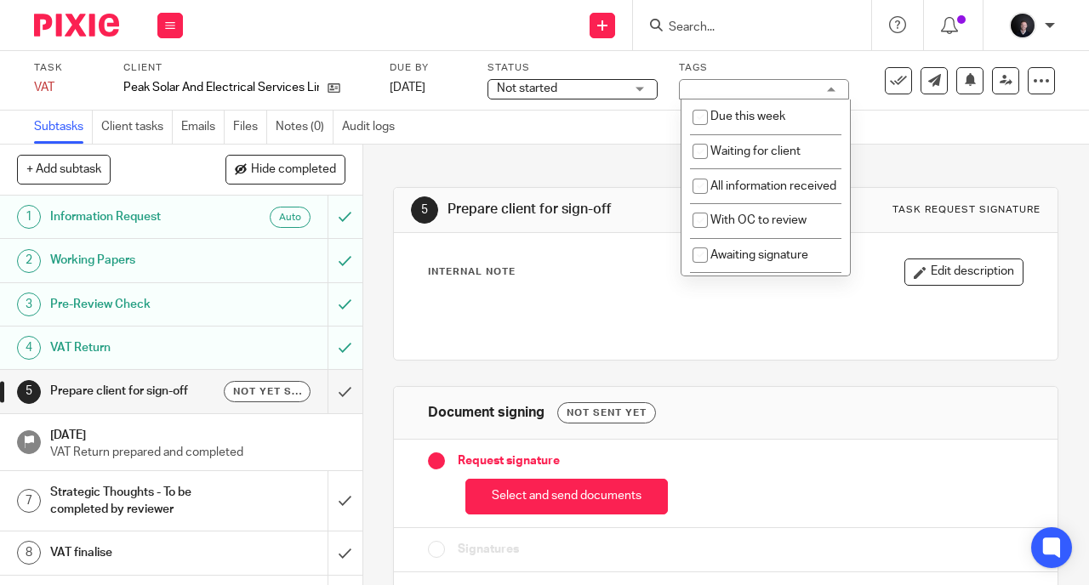
click at [762, 94] on div "No tags selected" at bounding box center [764, 89] width 170 height 20
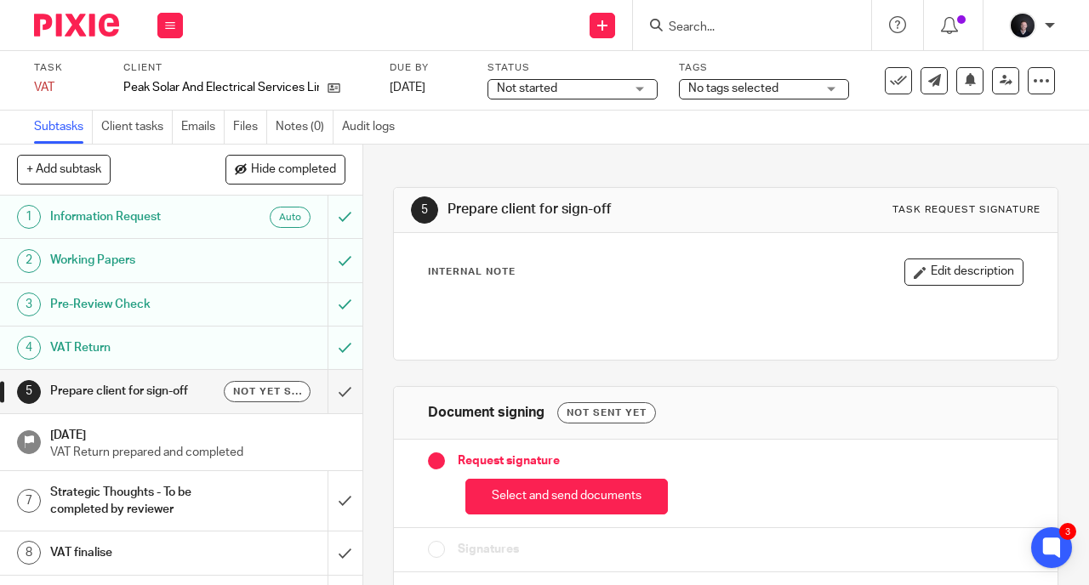
click at [749, 102] on div "Task VAT Save VAT 4 /9 Client Peak Solar And Electrical Services Limited Due by…" at bounding box center [544, 81] width 1089 height 60
click at [747, 98] on div "No tags selected" at bounding box center [764, 89] width 170 height 20
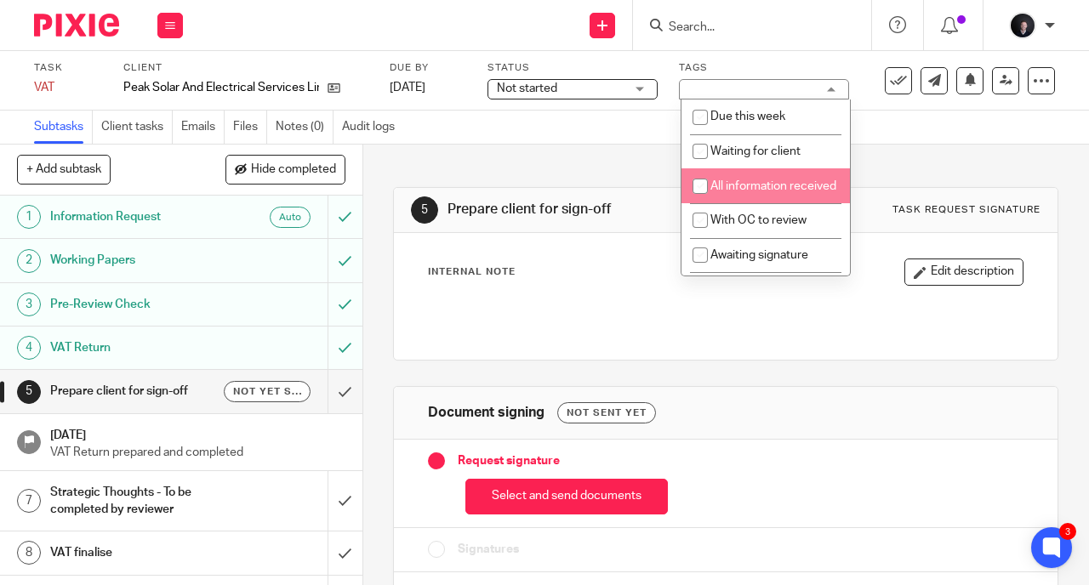
click at [762, 183] on span "All information received" at bounding box center [774, 186] width 126 height 12
checkbox input "true"
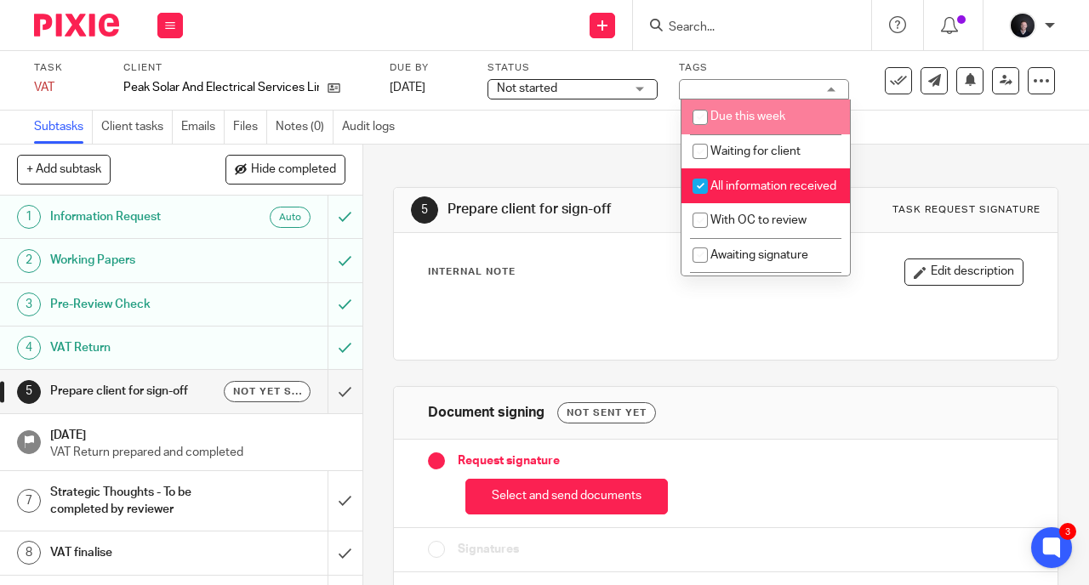
click at [766, 112] on span "Due this week" at bounding box center [748, 117] width 75 height 12
checkbox input "true"
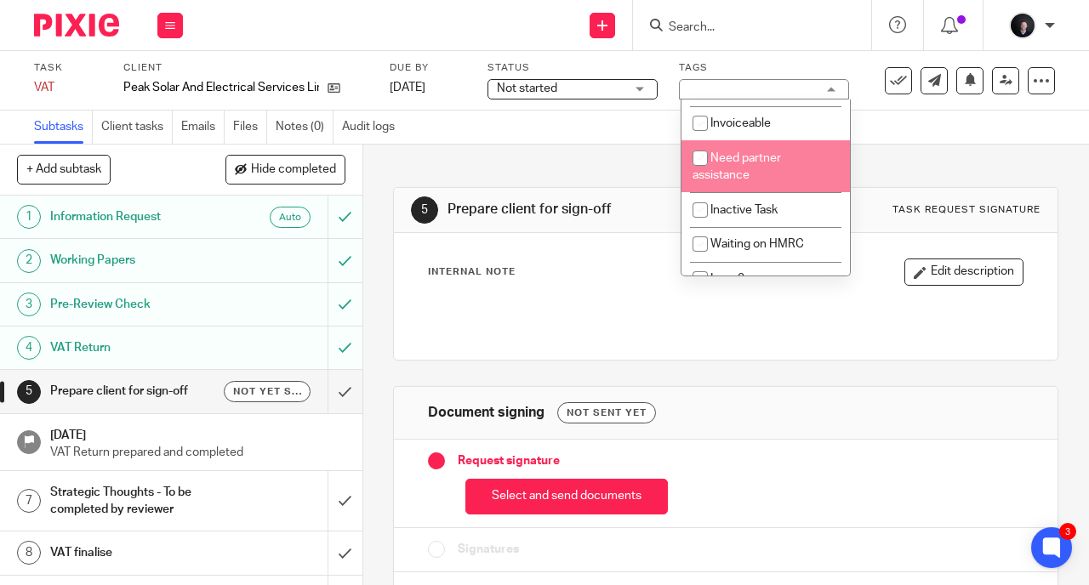
scroll to position [238, 0]
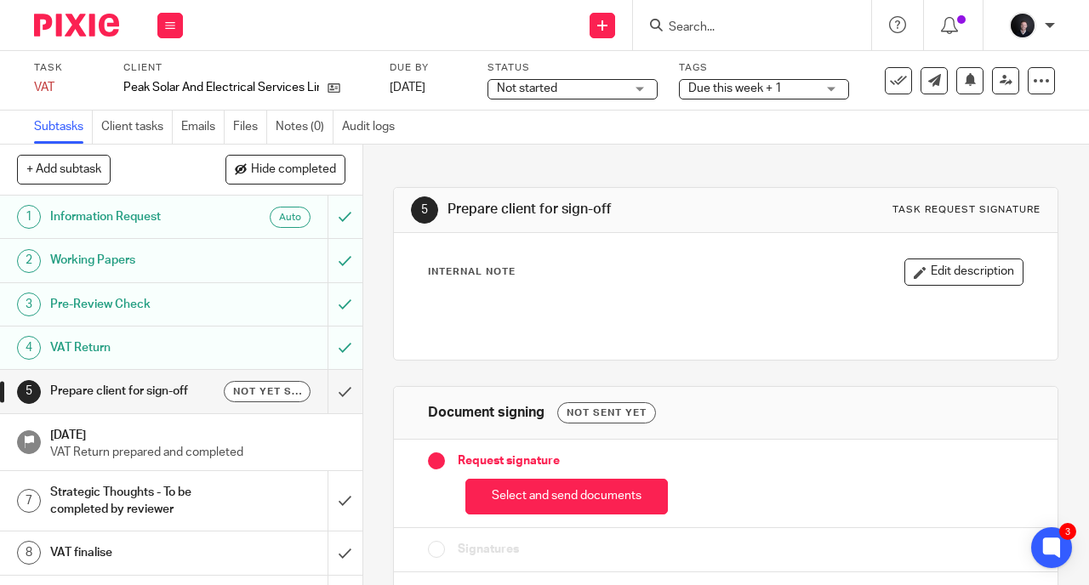
click at [632, 132] on div "Subtasks Client tasks Emails Files Notes (0) Audit logs" at bounding box center [544, 128] width 1089 height 34
click at [591, 77] on div "Status Not started Not started Not started In progress 1" at bounding box center [573, 80] width 170 height 38
click at [592, 80] on span "Not started" at bounding box center [561, 89] width 128 height 18
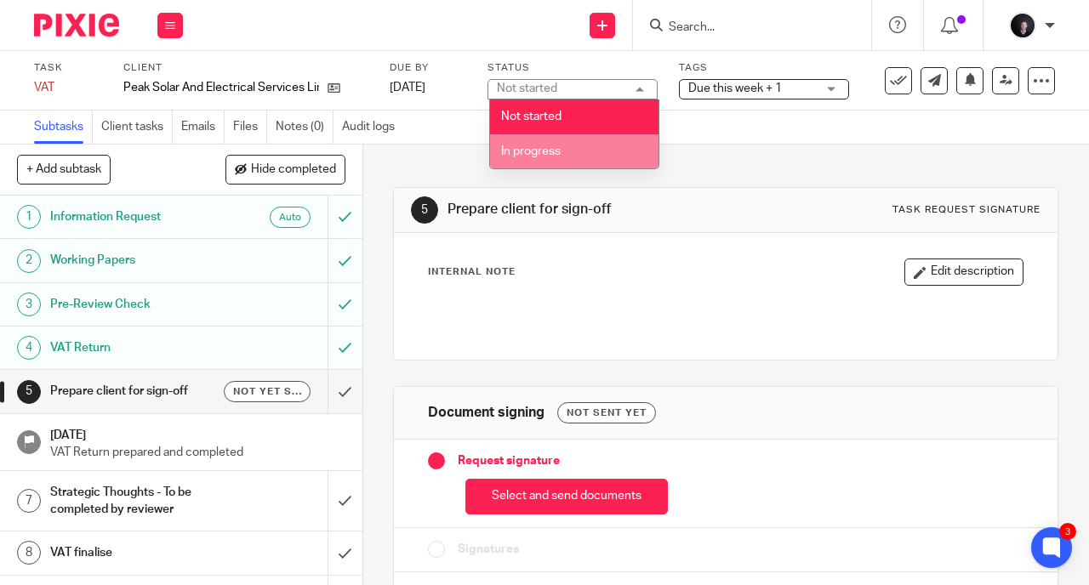
click at [563, 154] on li "In progress" at bounding box center [574, 151] width 168 height 35
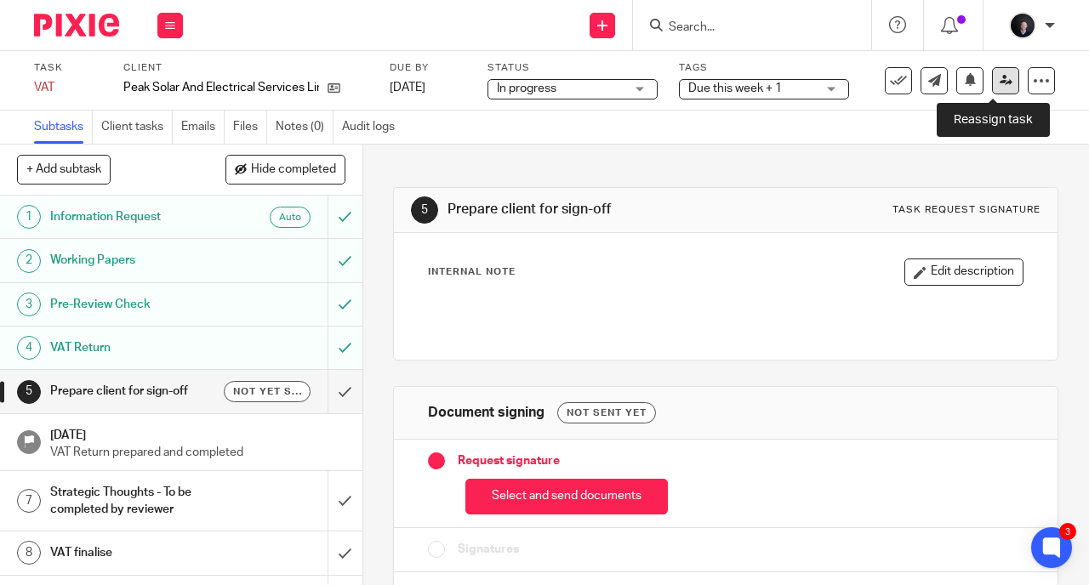
click at [1002, 85] on link at bounding box center [1005, 80] width 27 height 27
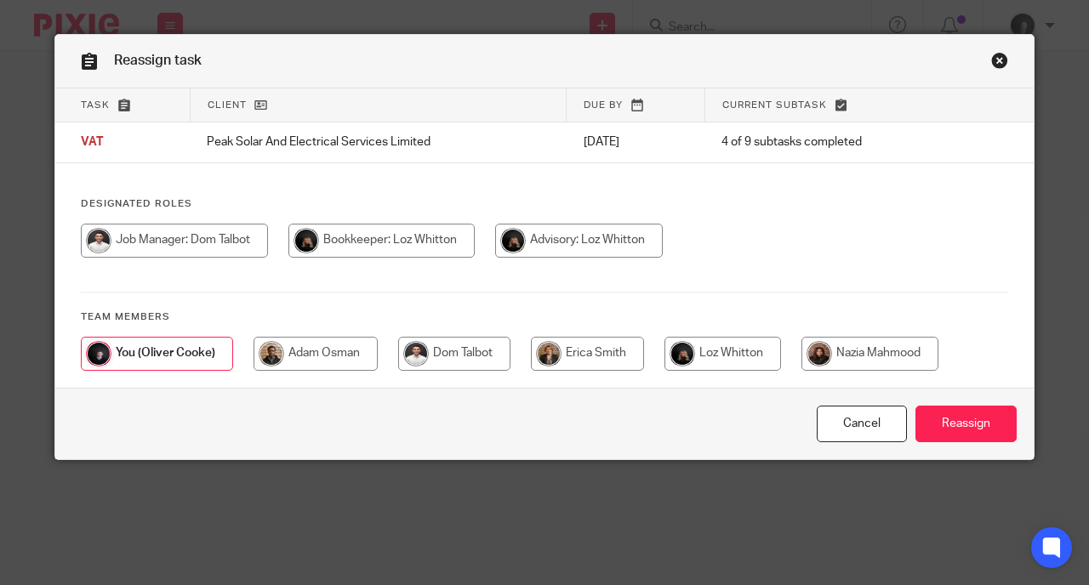
click at [709, 356] on input "radio" at bounding box center [723, 354] width 117 height 34
radio input "true"
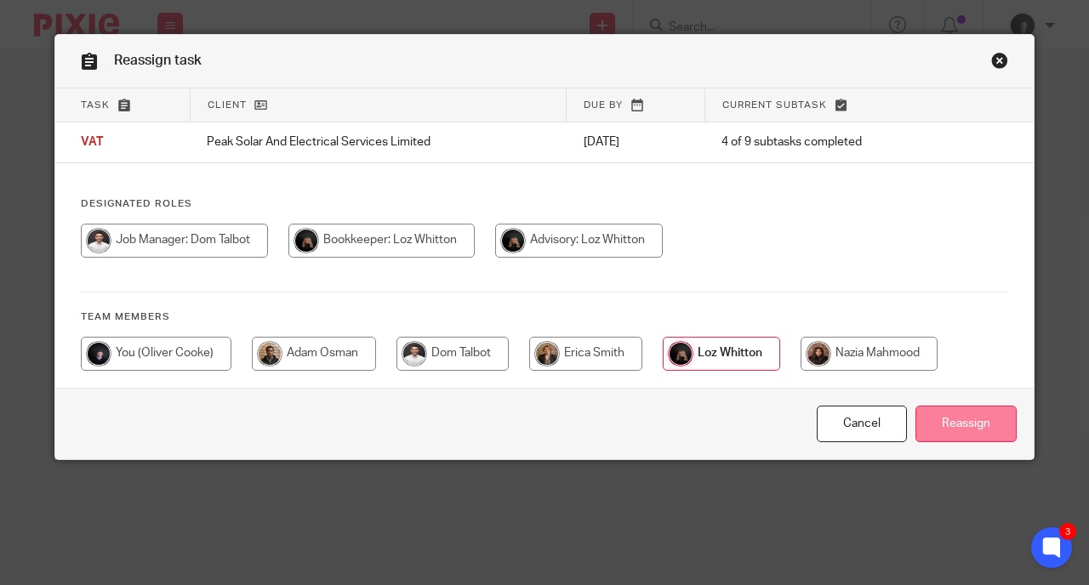
click at [962, 429] on input "Reassign" at bounding box center [966, 424] width 101 height 37
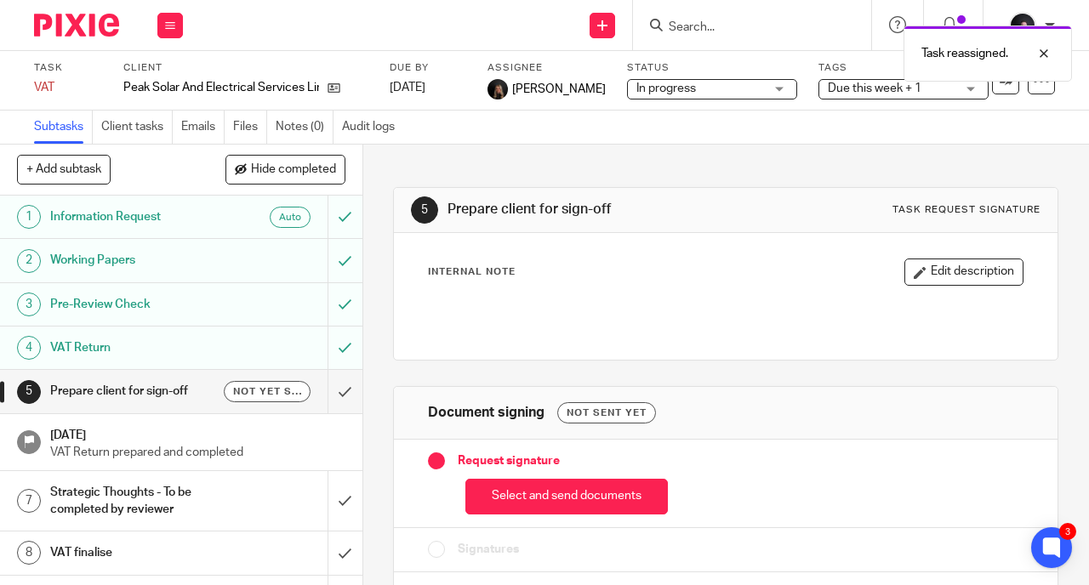
click at [83, 24] on img at bounding box center [76, 25] width 85 height 23
